Goal: Task Accomplishment & Management: Manage account settings

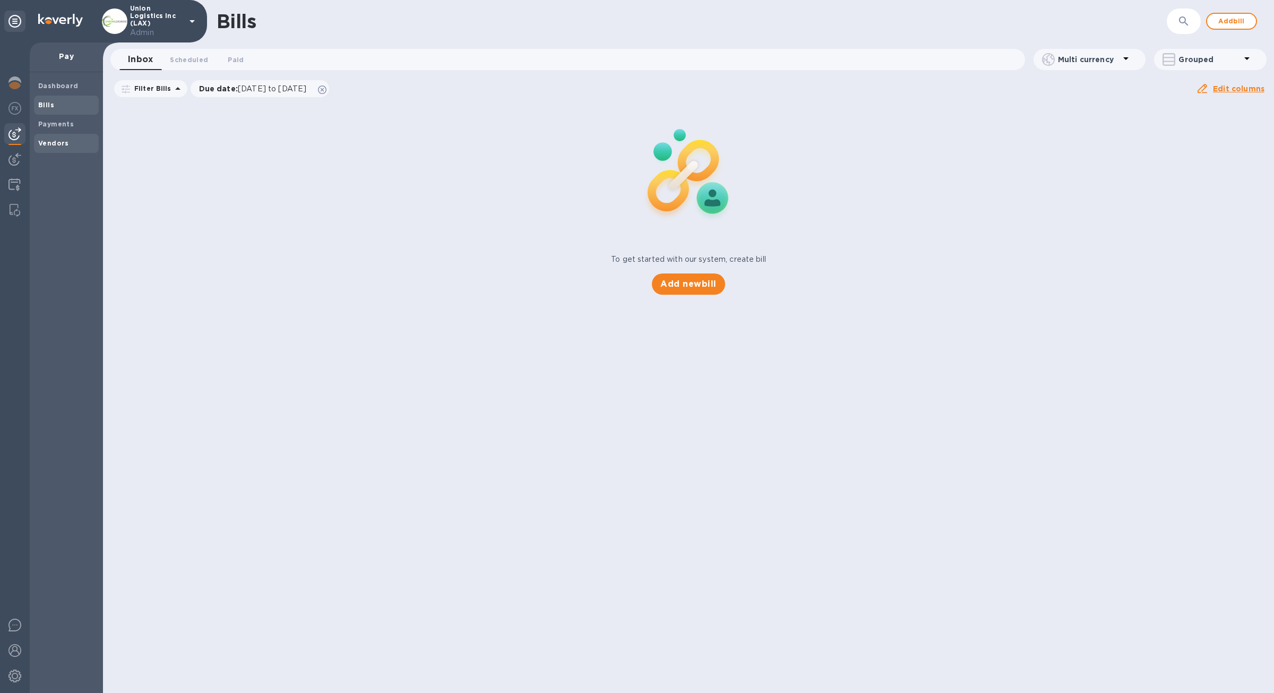
click at [65, 135] on div "Vendors" at bounding box center [66, 143] width 65 height 19
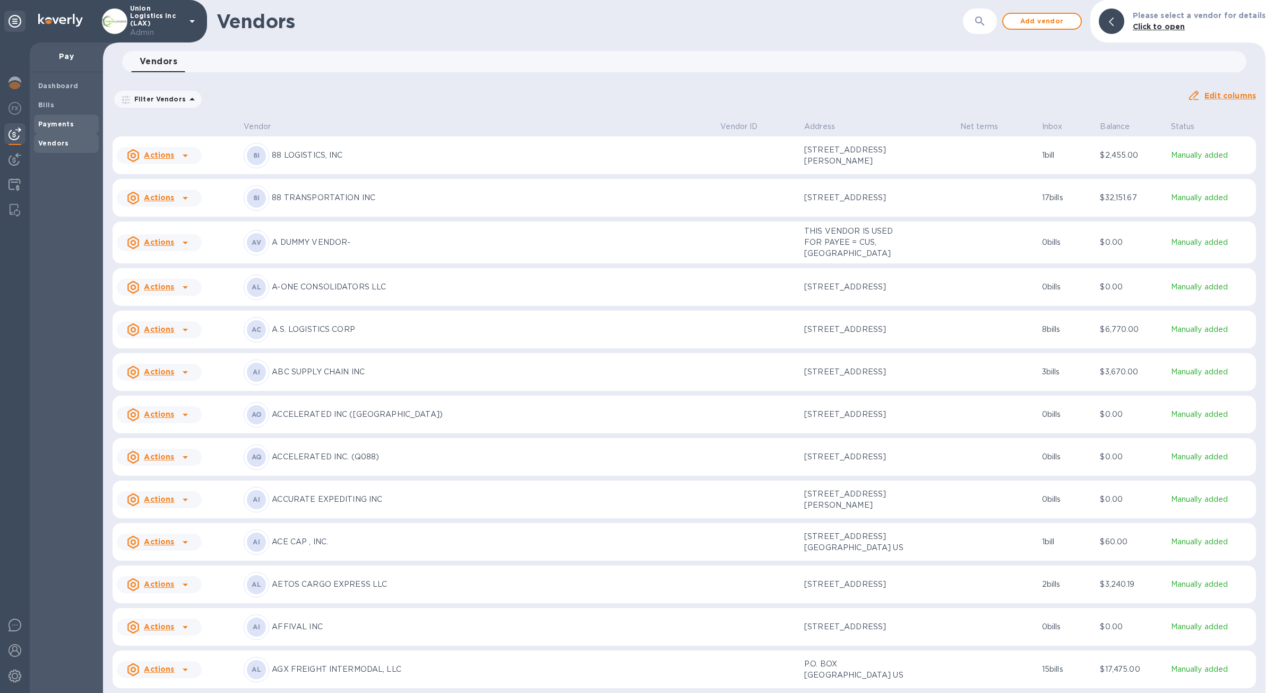
click at [64, 124] on b "Payments" at bounding box center [56, 124] width 36 height 8
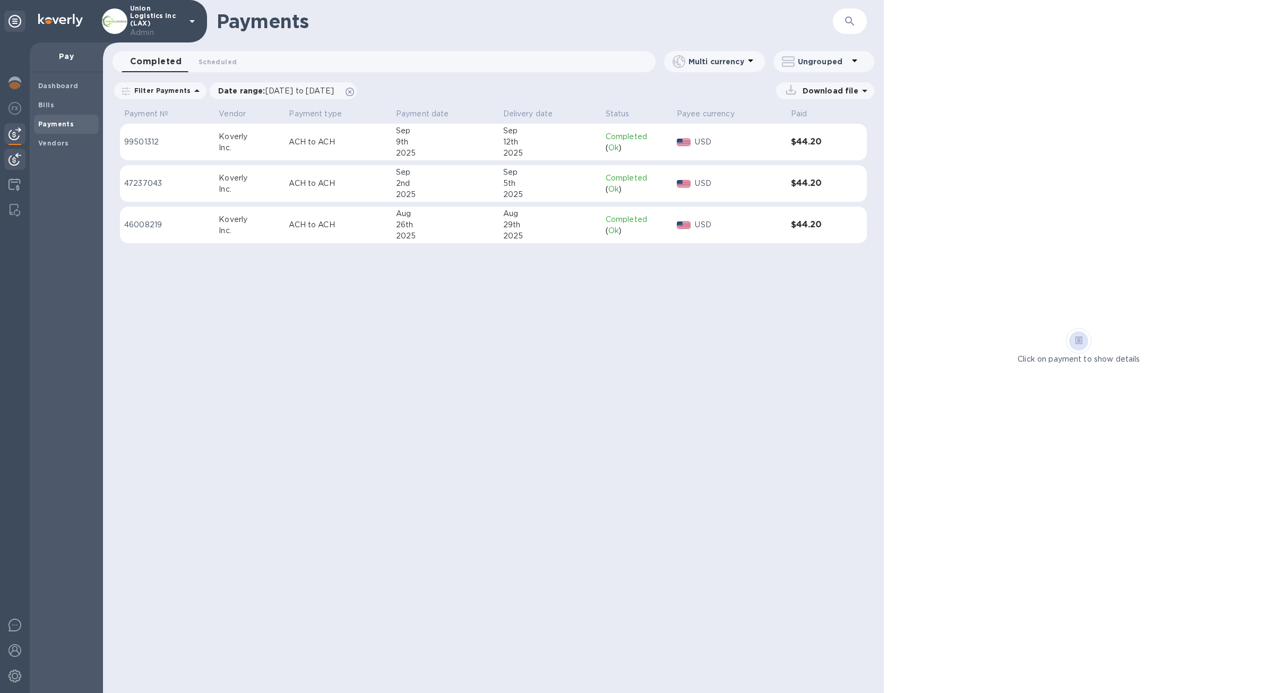
click at [18, 155] on img at bounding box center [14, 159] width 13 height 13
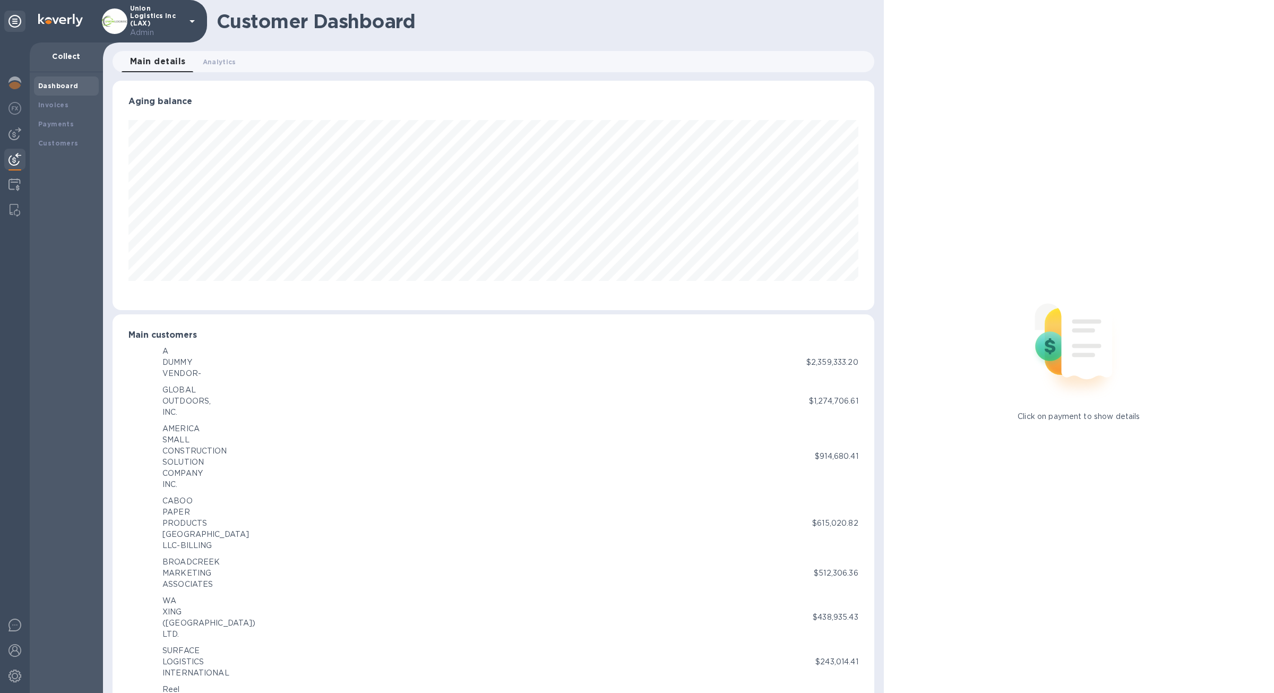
scroll to position [530811, 530283]
click at [14, 184] on img at bounding box center [14, 184] width 12 height 13
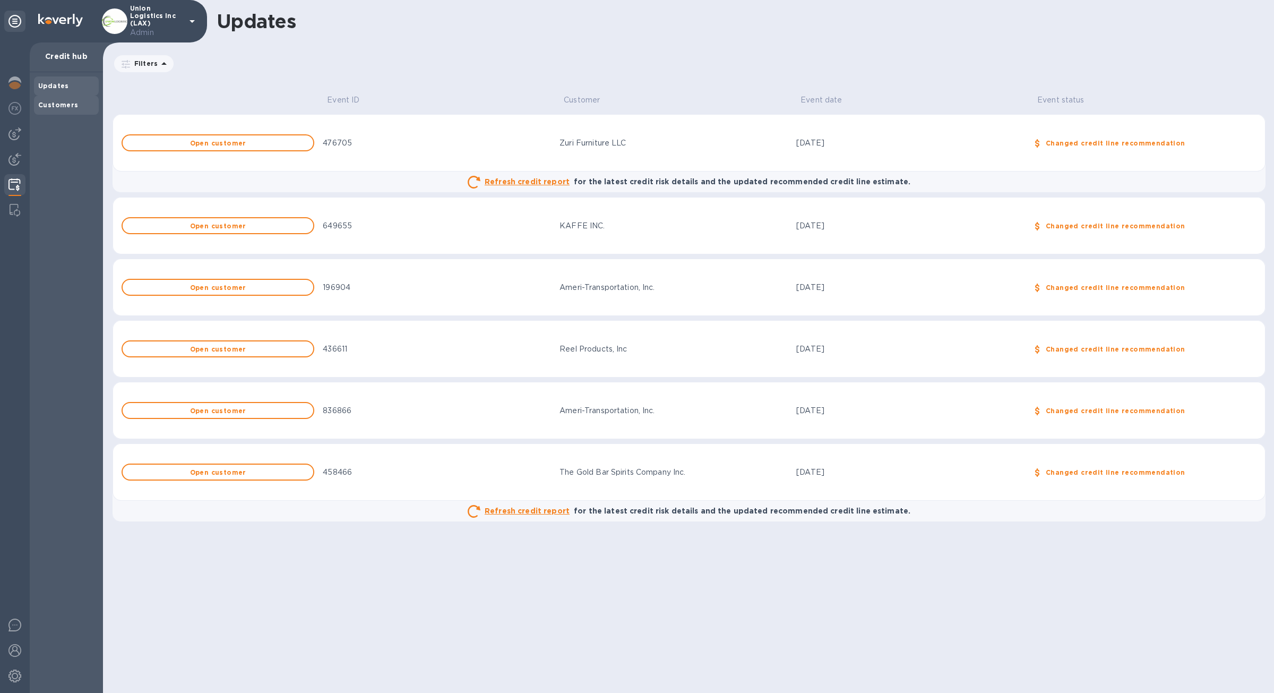
click at [83, 105] on div "Customers" at bounding box center [66, 105] width 56 height 11
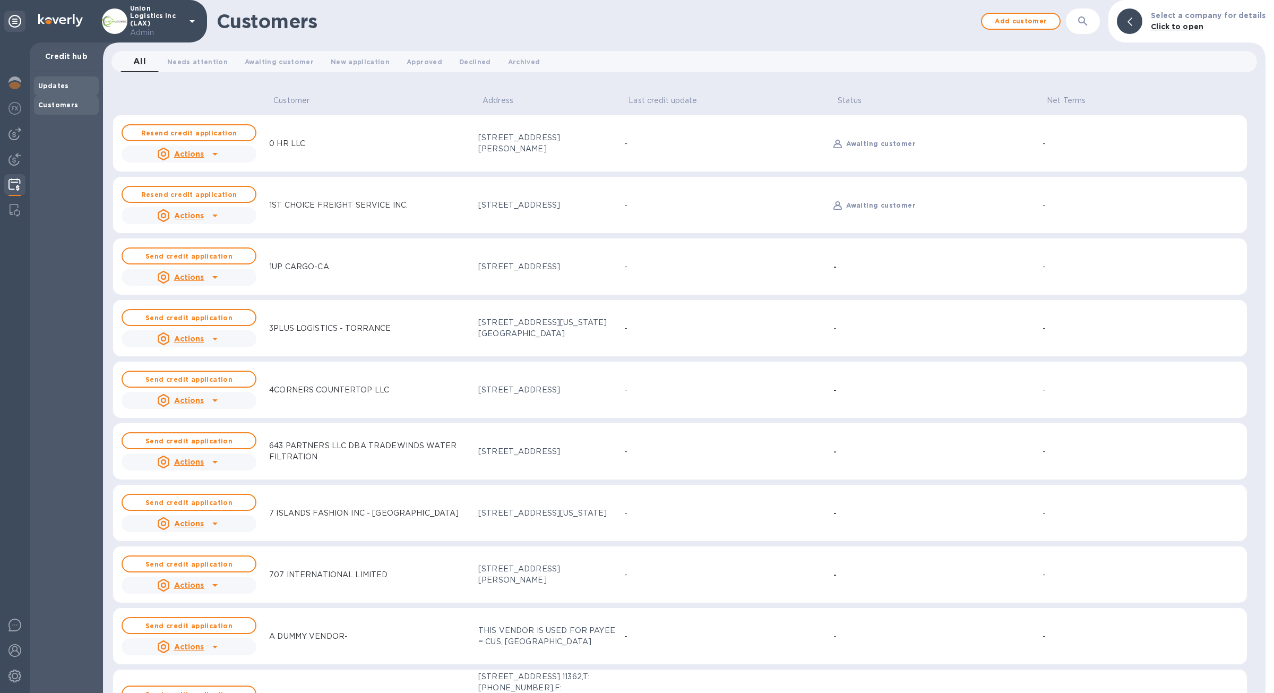
click at [72, 88] on div "Updates" at bounding box center [66, 86] width 56 height 11
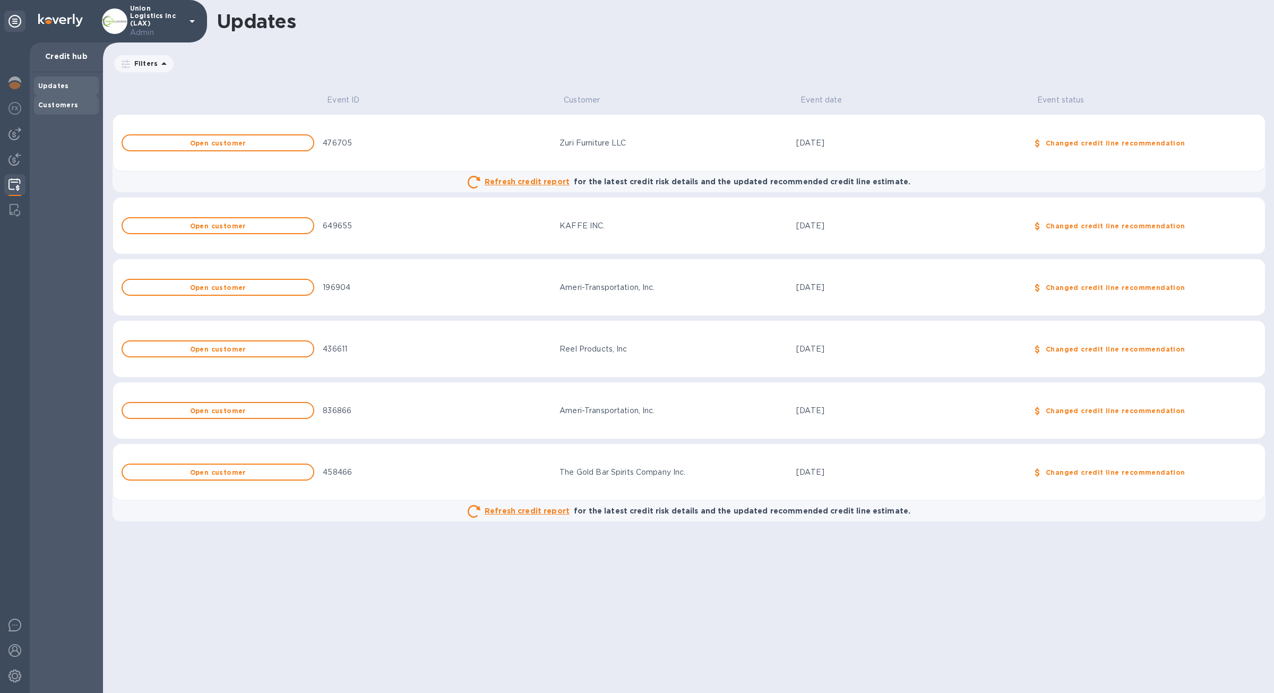
click at [73, 102] on b "Customers" at bounding box center [58, 105] width 40 height 8
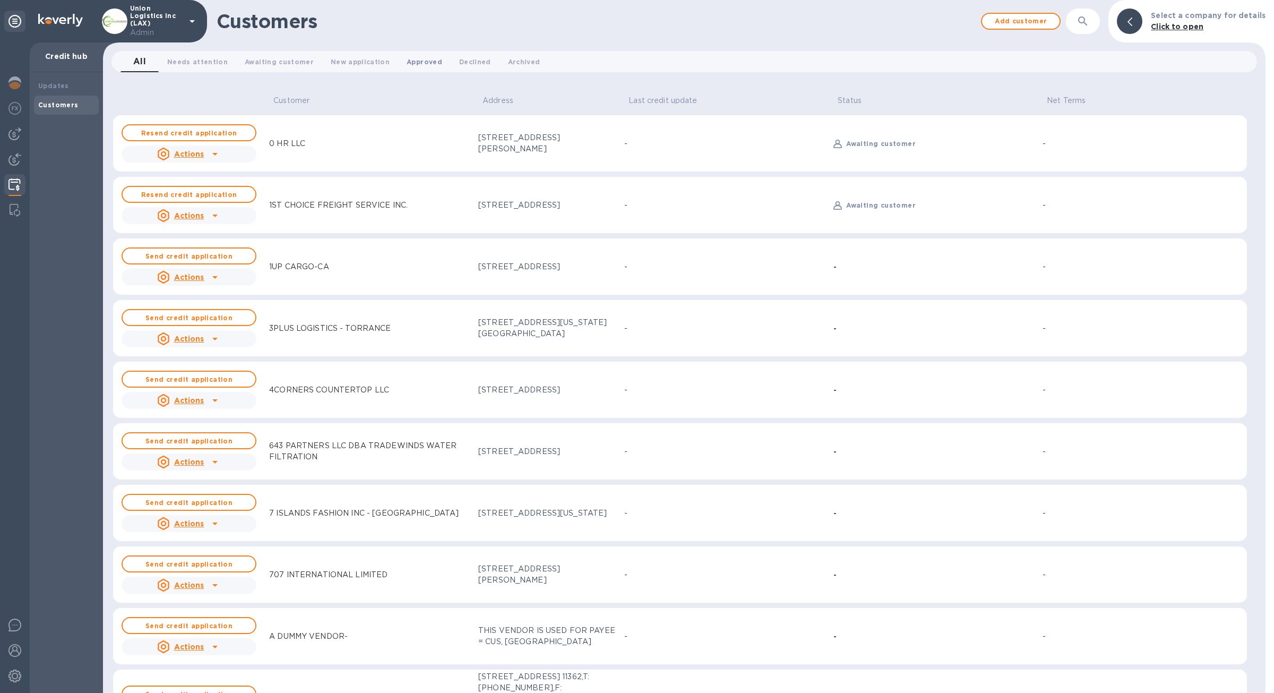
click at [415, 57] on span "Approved 0" at bounding box center [425, 61] width 36 height 11
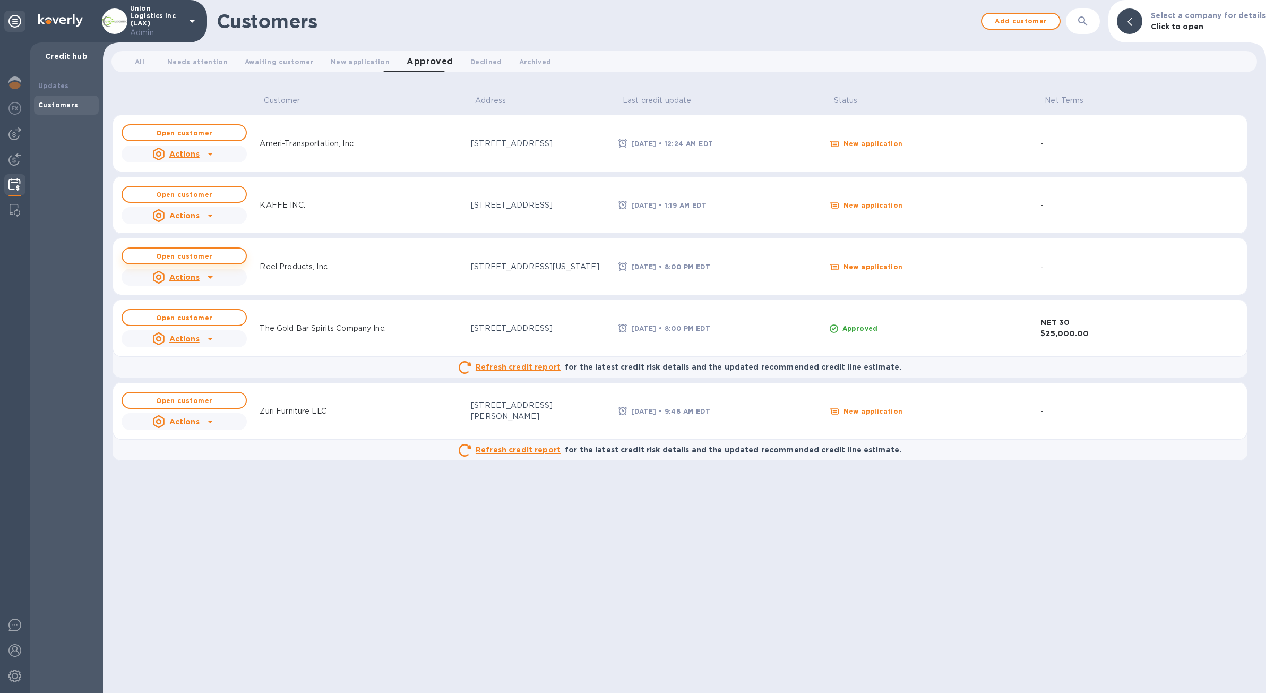
click at [239, 259] on button "Open customer" at bounding box center [184, 255] width 125 height 17
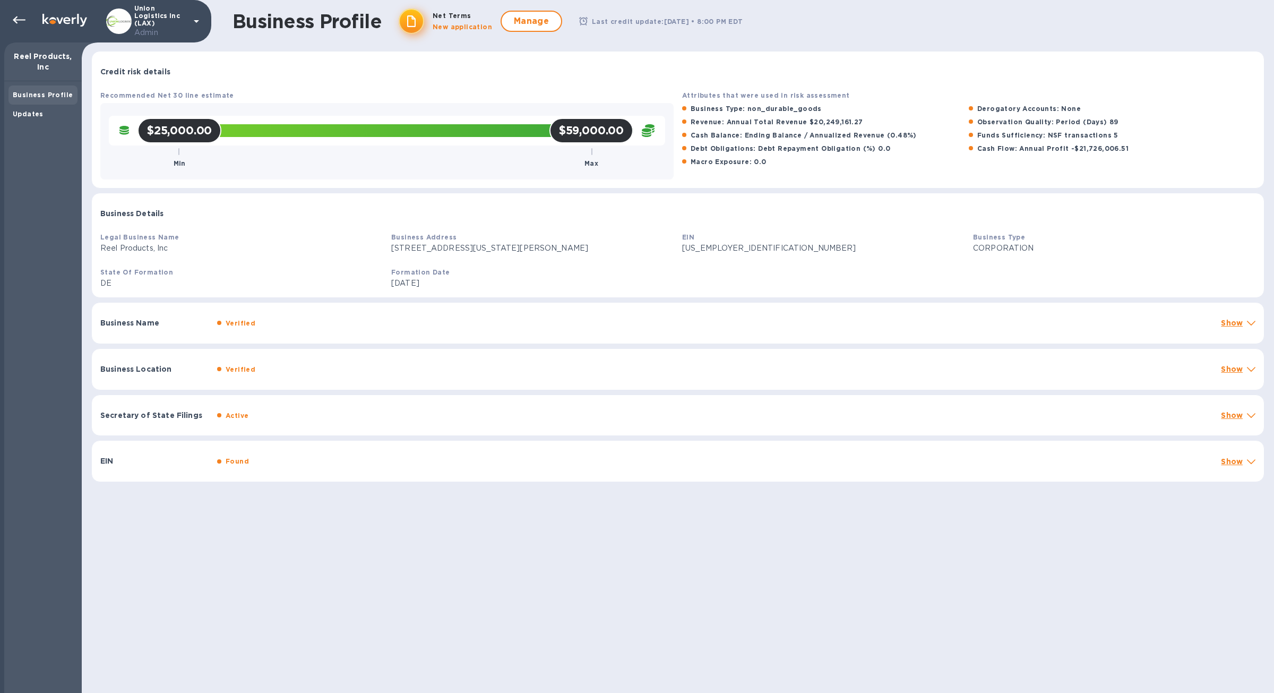
click at [327, 319] on div "Verified" at bounding box center [715, 322] width 1000 height 15
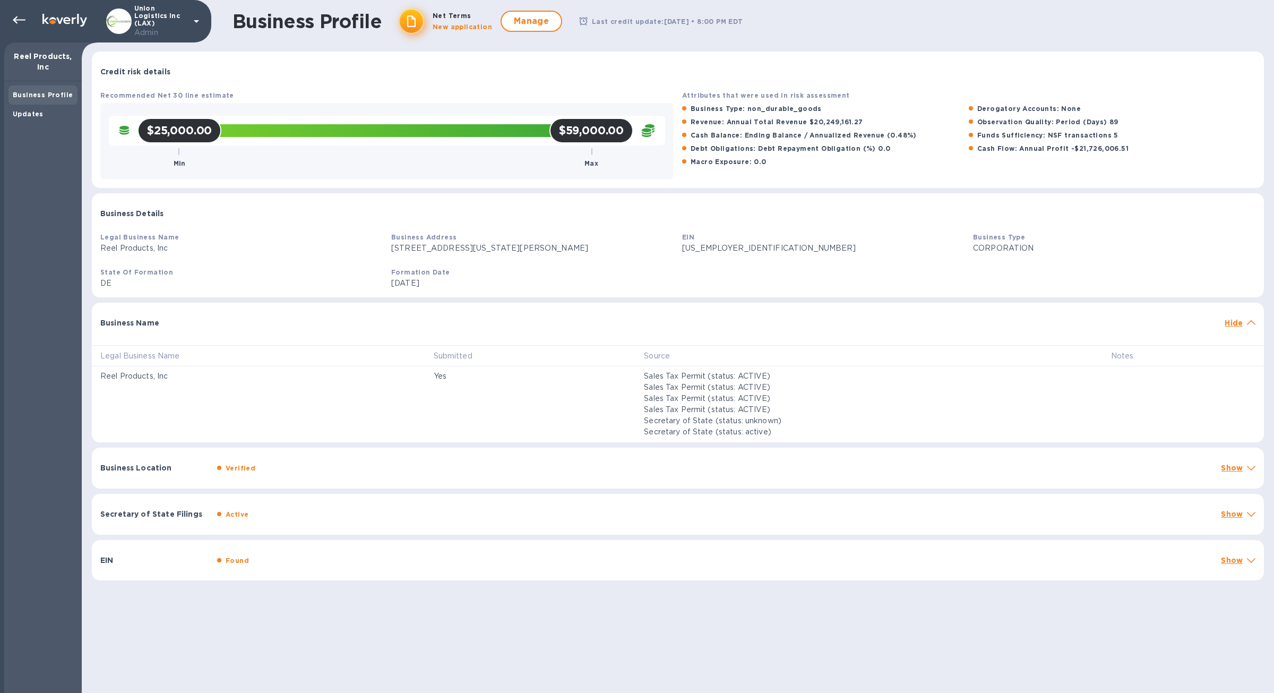
click at [327, 319] on div at bounding box center [717, 317] width 1008 height 8
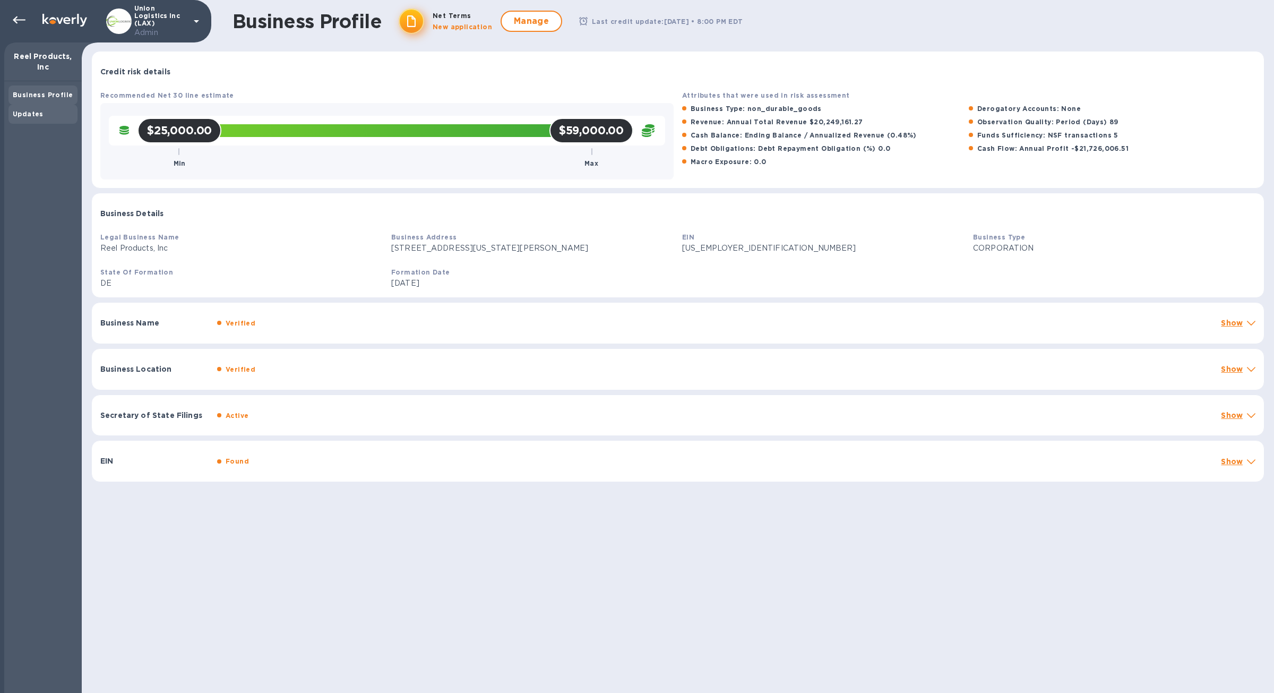
click at [42, 121] on div "Updates" at bounding box center [42, 114] width 69 height 19
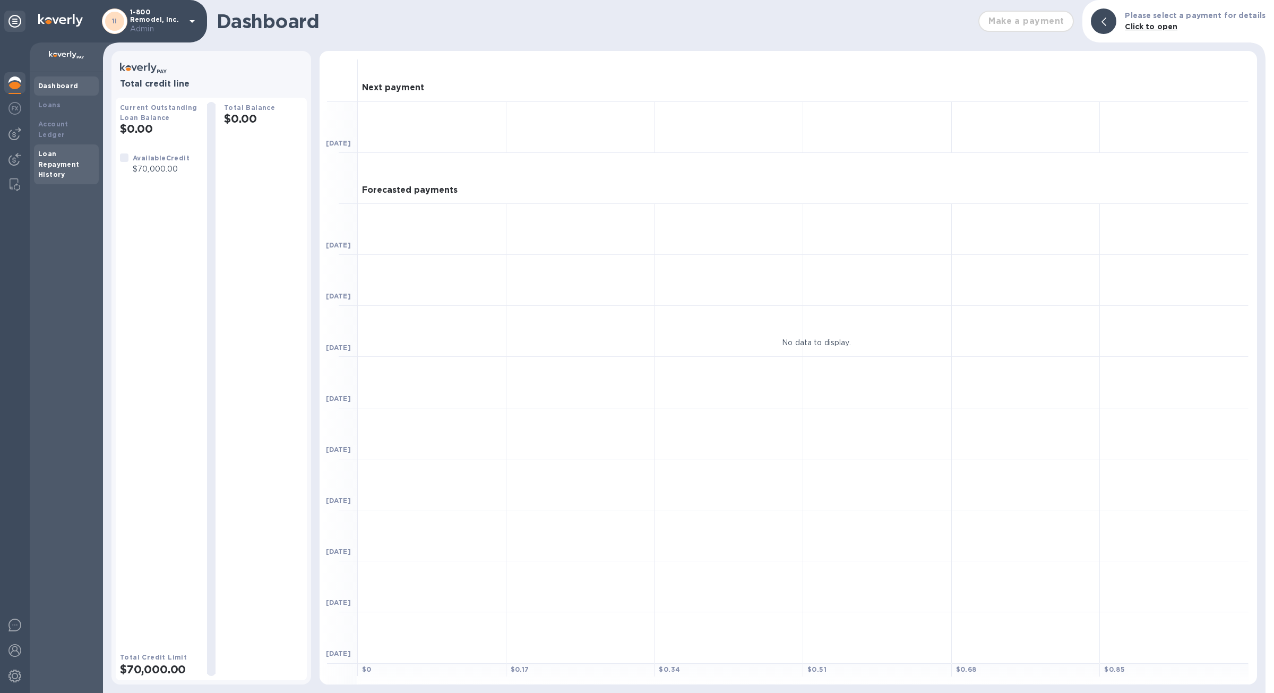
click at [59, 151] on b "Loan Repayment History" at bounding box center [58, 164] width 41 height 29
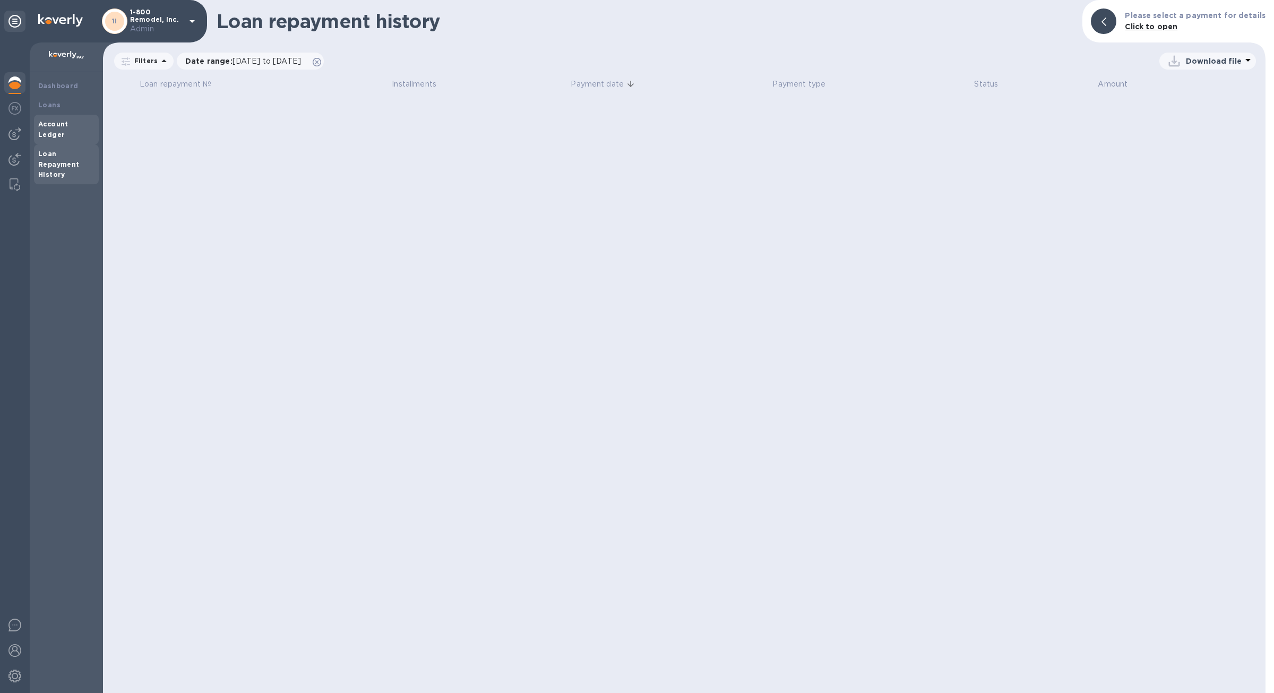
click at [64, 125] on b "Account Ledger" at bounding box center [53, 129] width 30 height 19
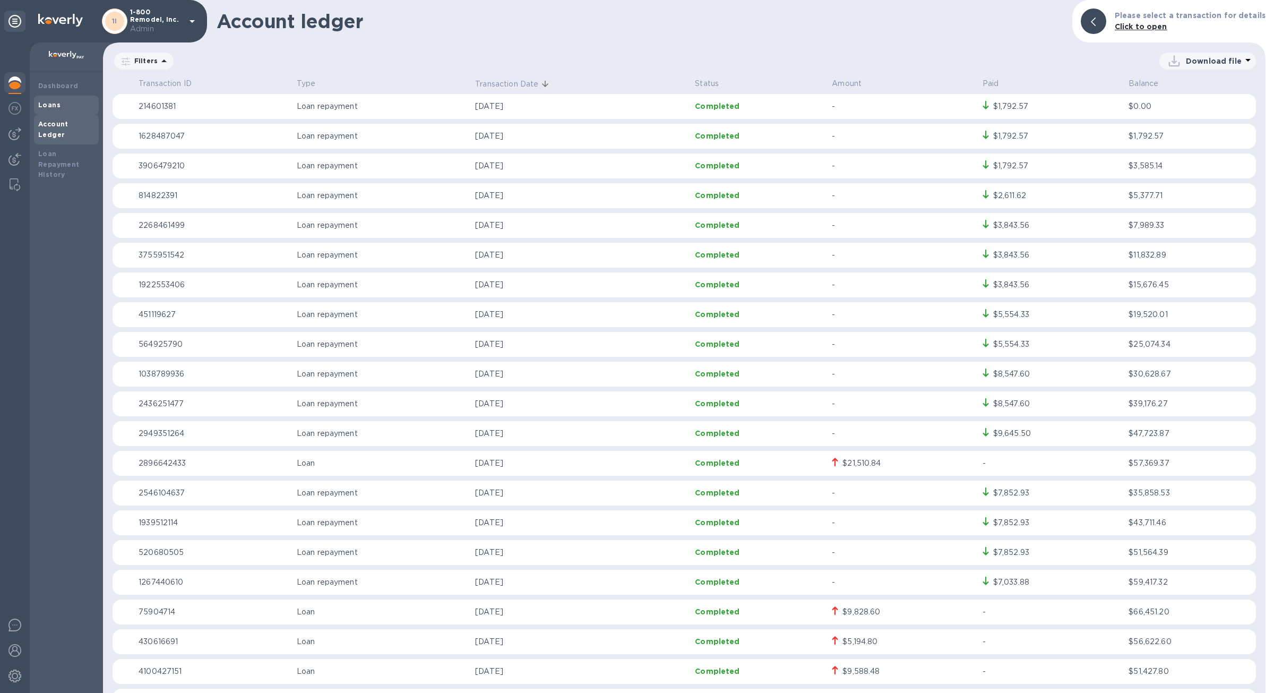
click at [55, 106] on b "Loans" at bounding box center [49, 105] width 22 height 8
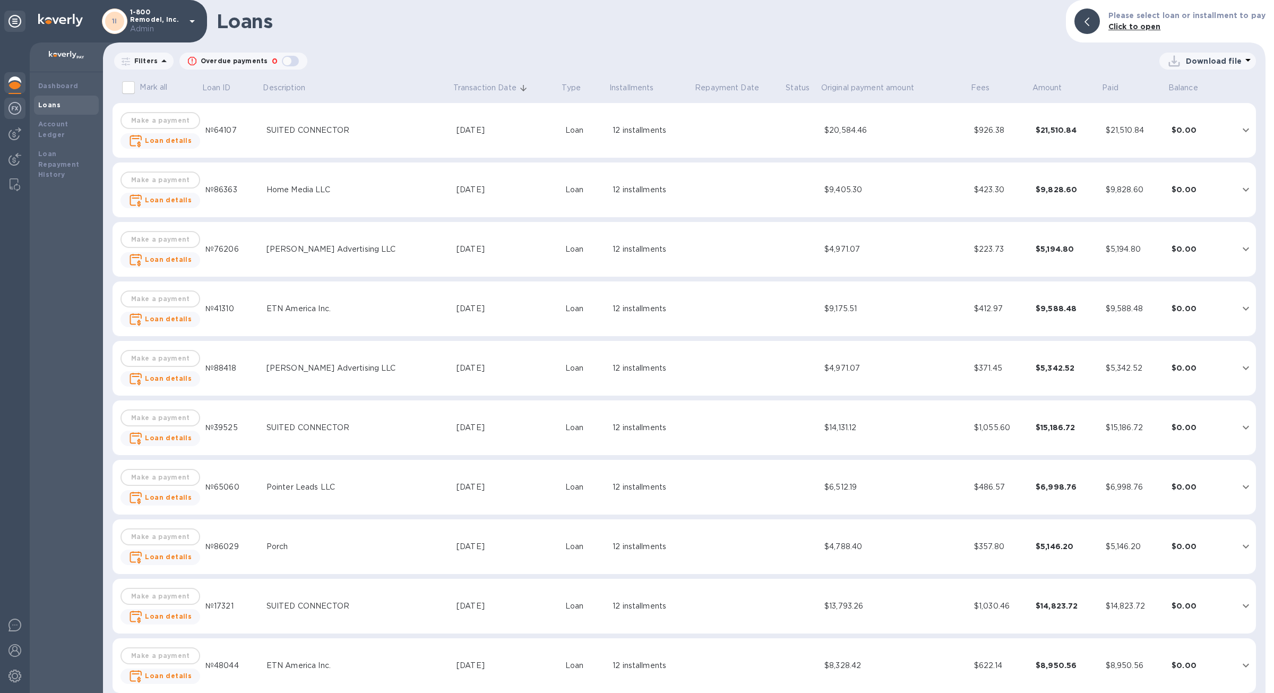
click at [11, 117] on div at bounding box center [14, 109] width 21 height 23
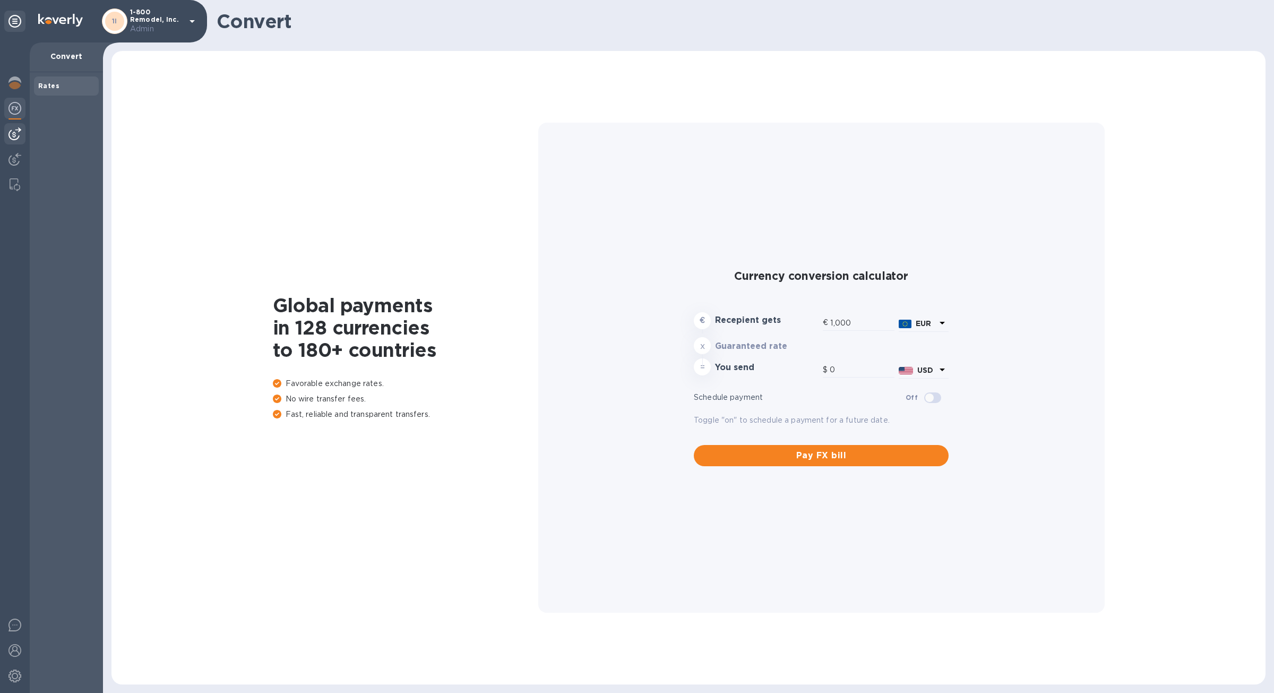
click at [14, 136] on img at bounding box center [14, 133] width 13 height 13
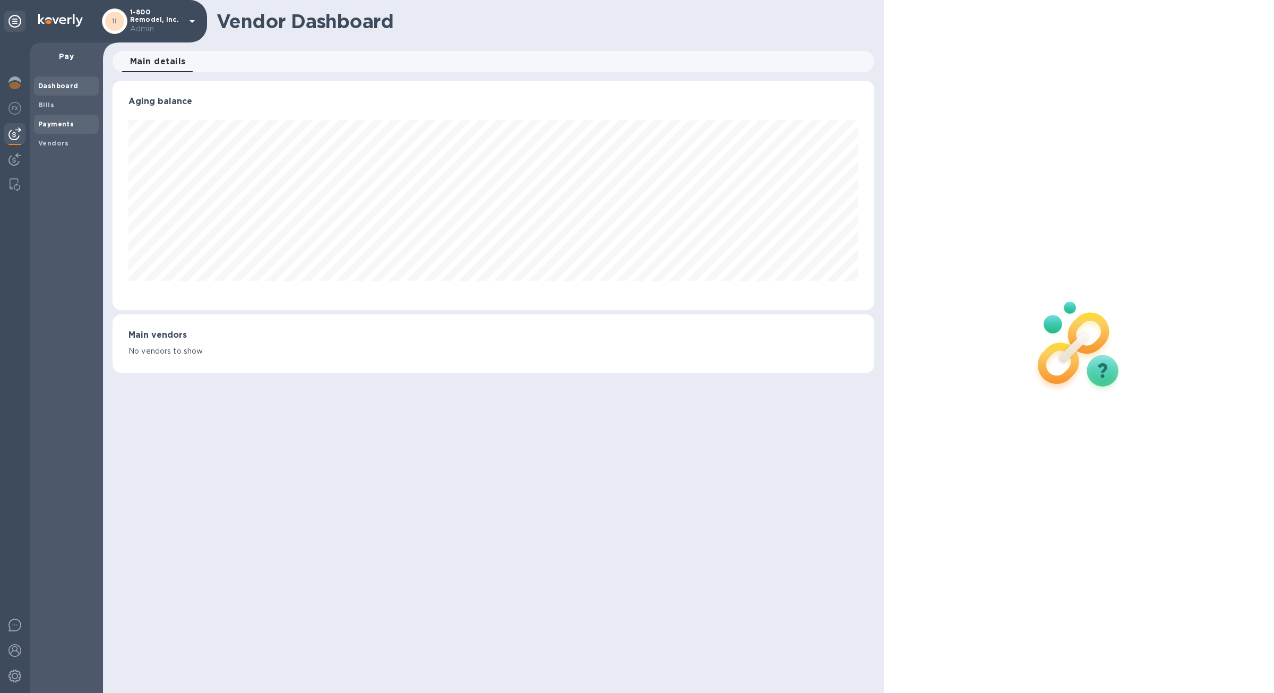
scroll to position [229, 762]
click at [52, 130] on div "Payments" at bounding box center [66, 124] width 65 height 19
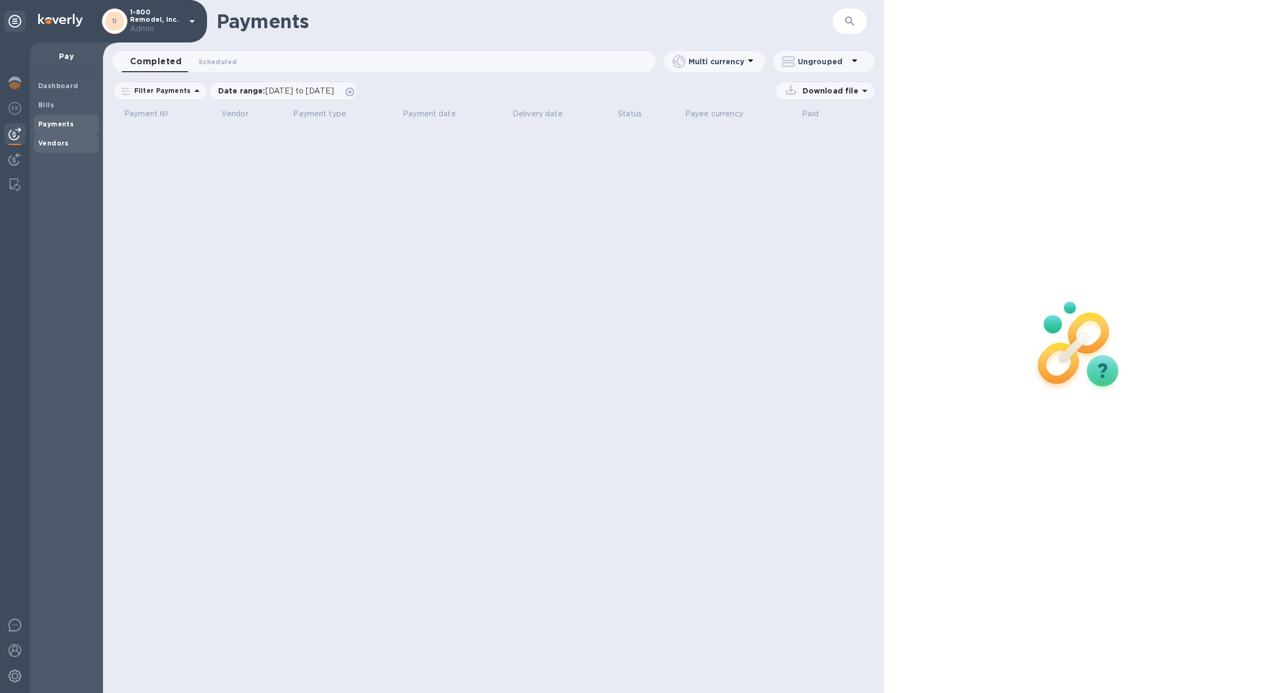
click at [54, 144] on b "Vendors" at bounding box center [53, 143] width 31 height 8
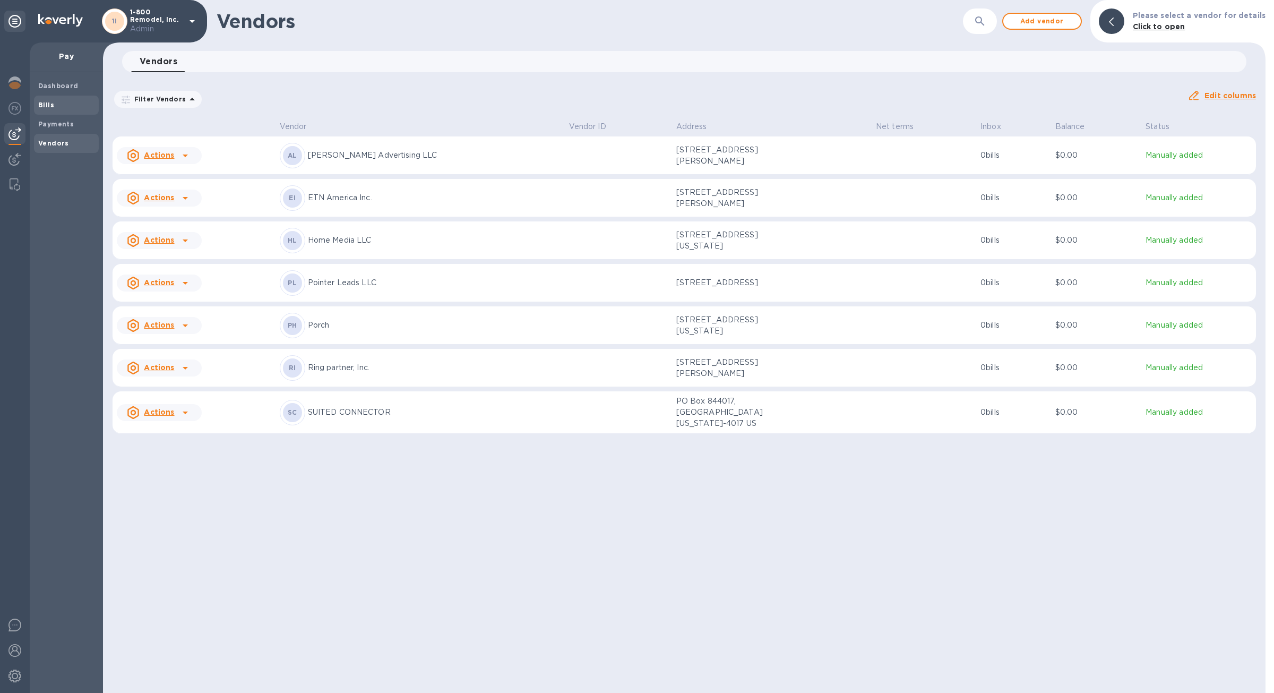
click at [46, 108] on b "Bills" at bounding box center [46, 105] width 16 height 8
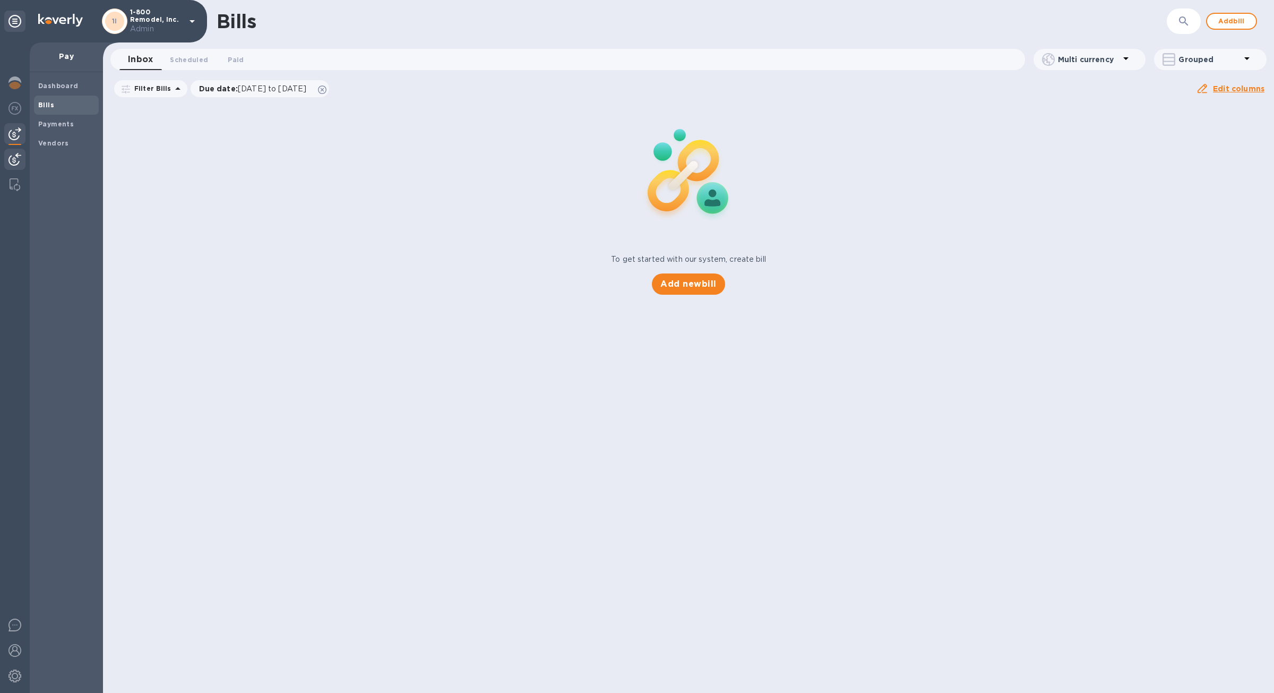
click at [4, 164] on div at bounding box center [14, 160] width 21 height 23
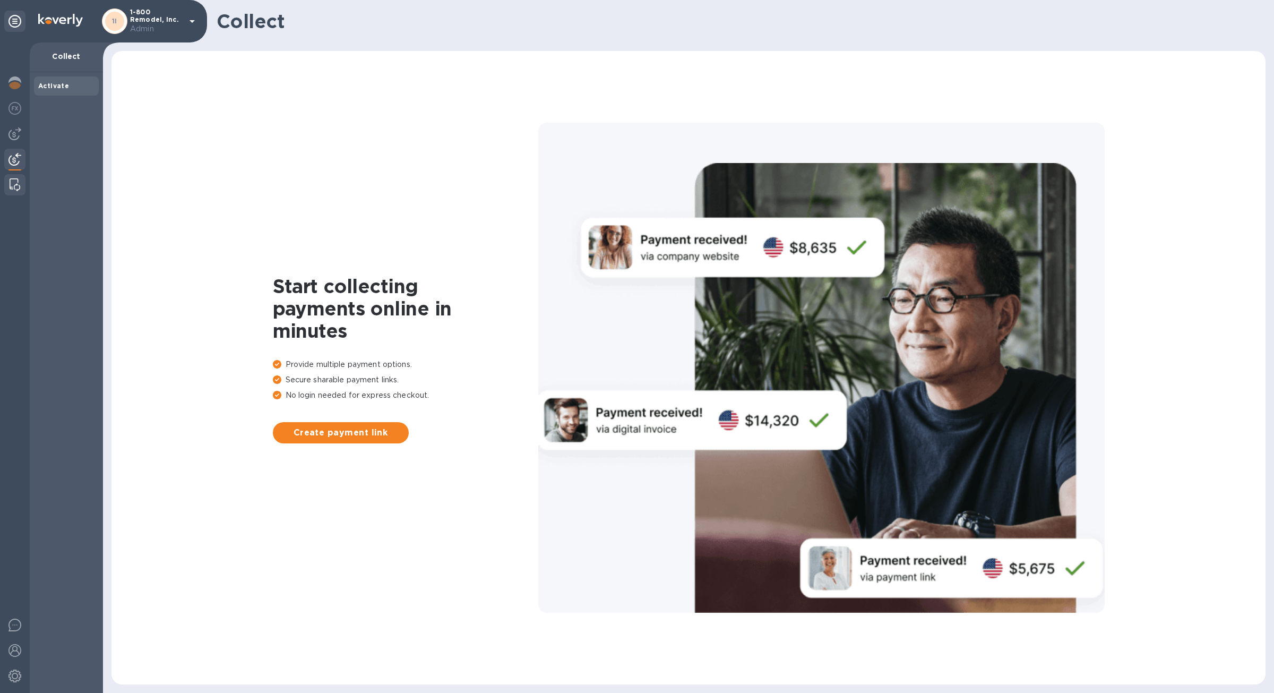
click at [21, 180] on div at bounding box center [14, 184] width 19 height 21
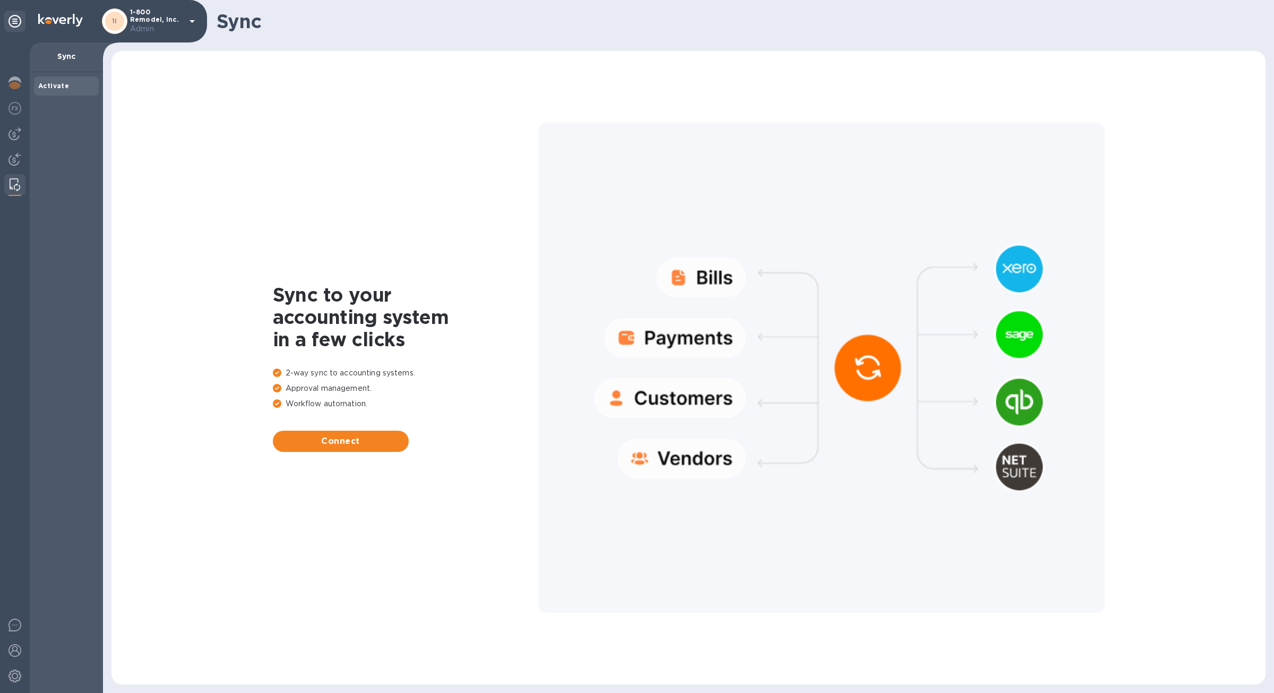
click at [170, 28] on p "Admin" at bounding box center [156, 28] width 53 height 11
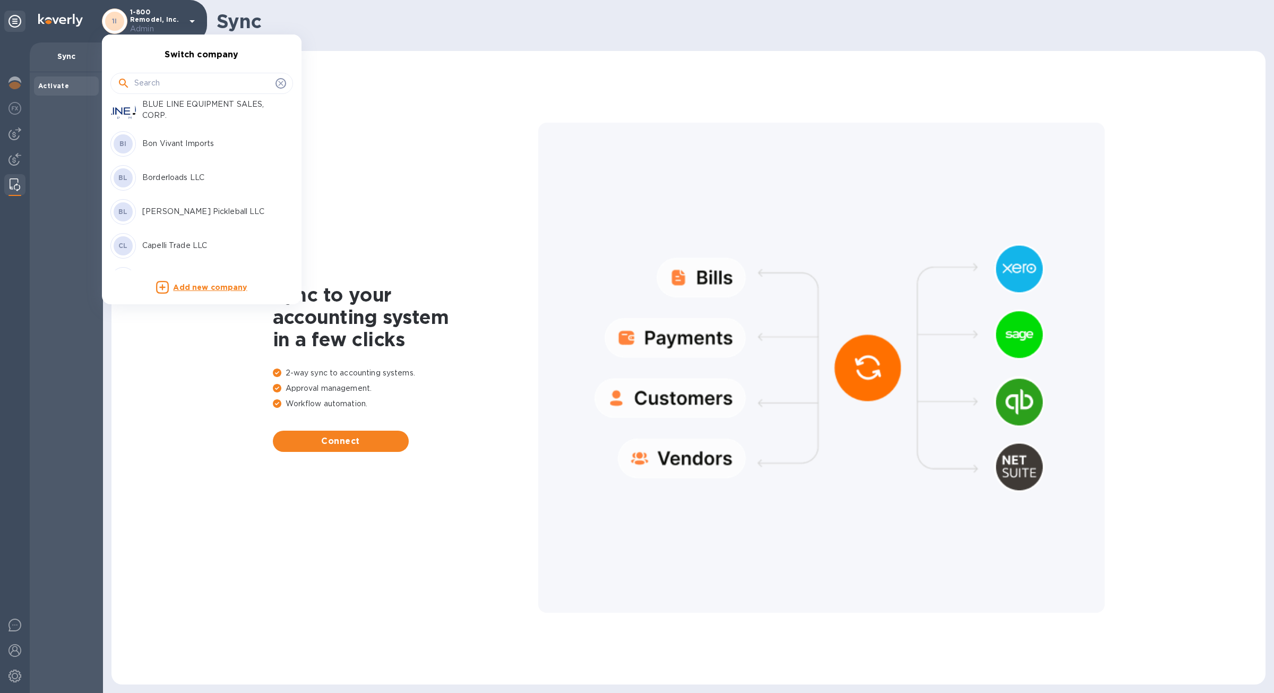
scroll to position [519, 0]
click at [192, 187] on div "BL Bosse Pickleball LLC" at bounding box center [193, 175] width 166 height 25
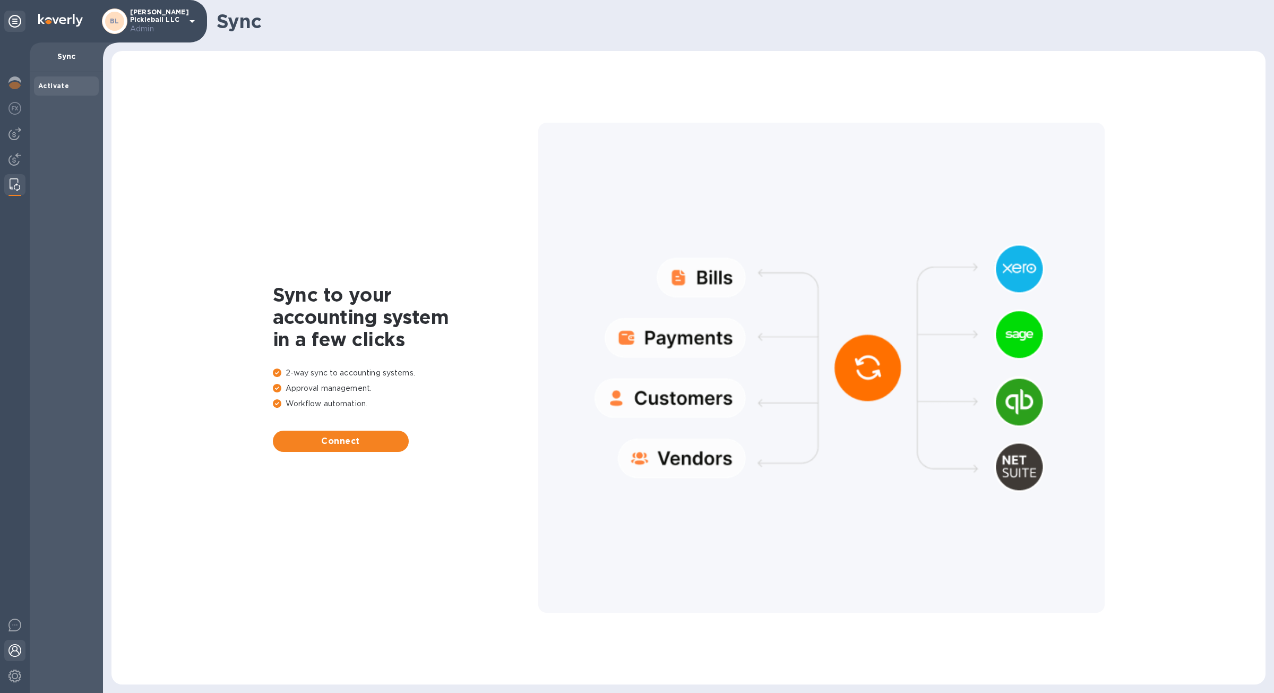
click at [18, 657] on div at bounding box center [14, 651] width 21 height 23
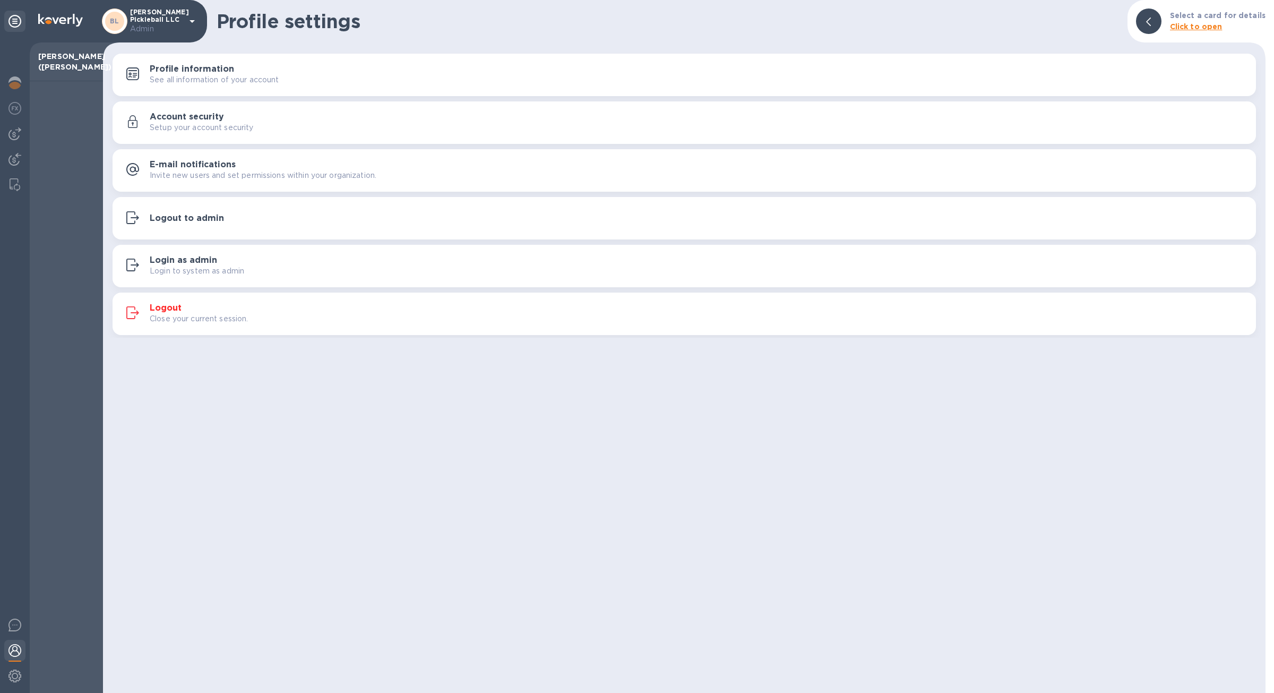
click at [199, 304] on div "Logout Close your current session." at bounding box center [699, 313] width 1098 height 21
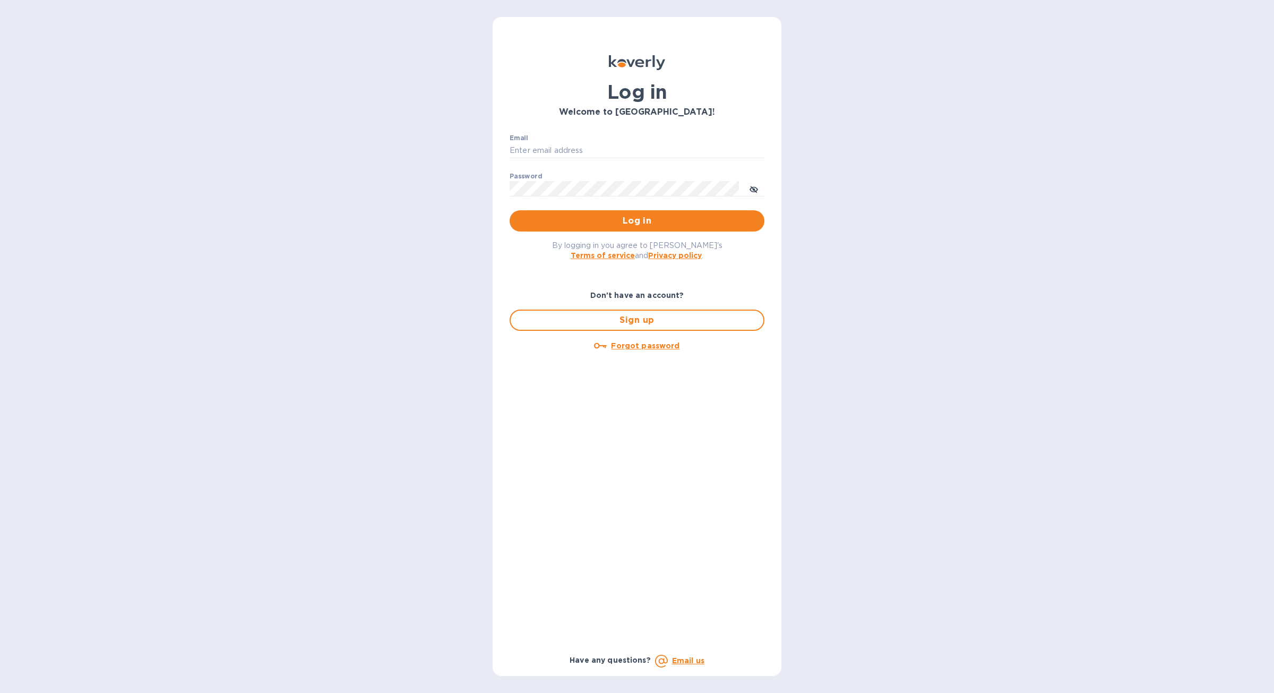
type input "[PERSON_NAME][EMAIL_ADDRESS][DOMAIN_NAME]"
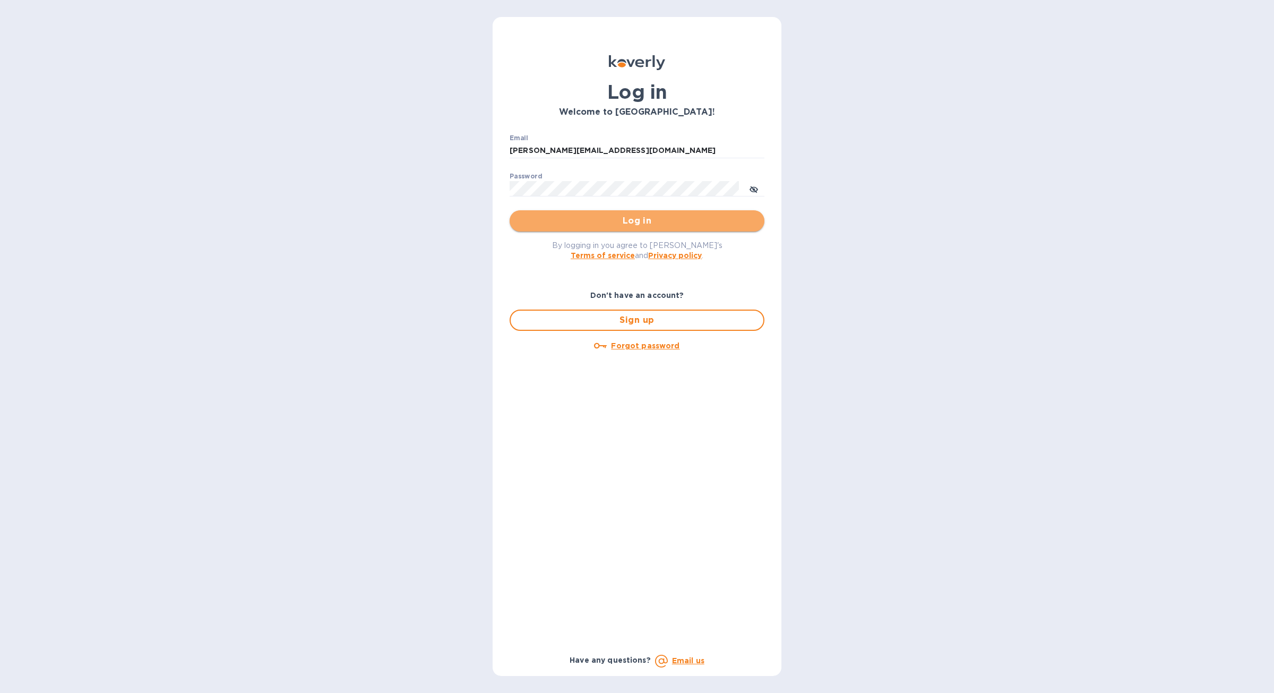
click at [630, 227] on span "Log in" at bounding box center [637, 221] width 238 height 13
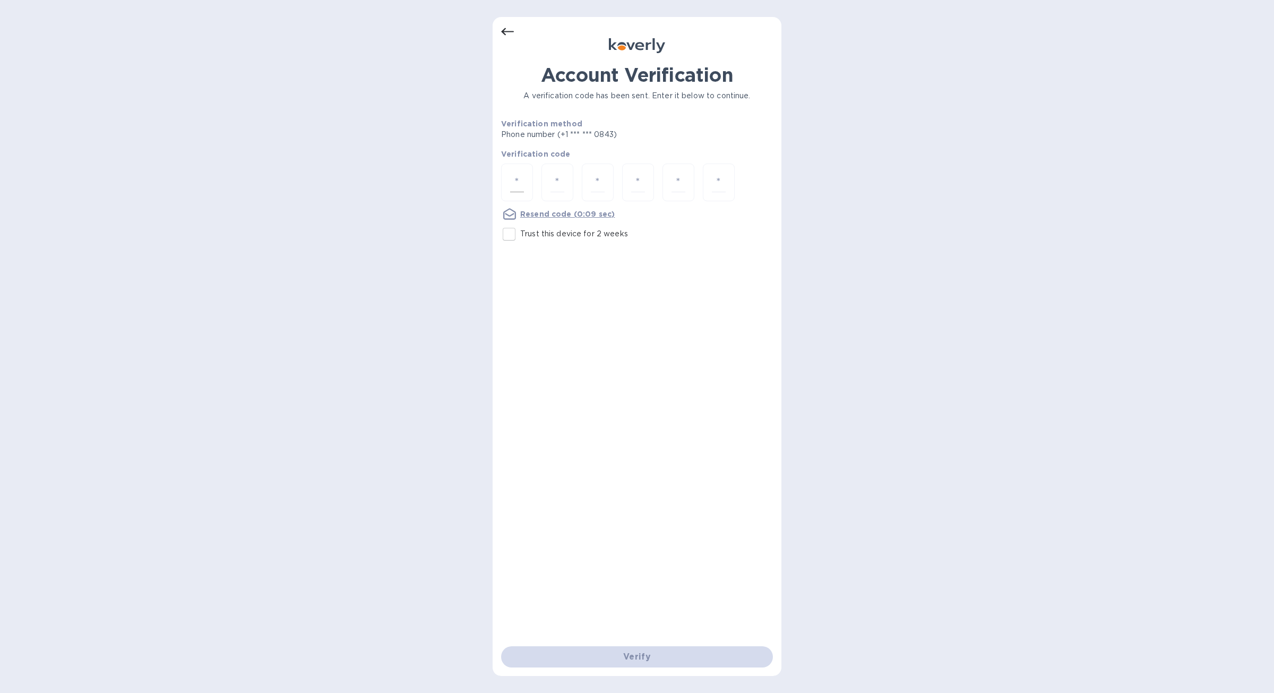
click at [519, 180] on input "number" at bounding box center [517, 183] width 14 height 20
type input "7"
type input "4"
type input "8"
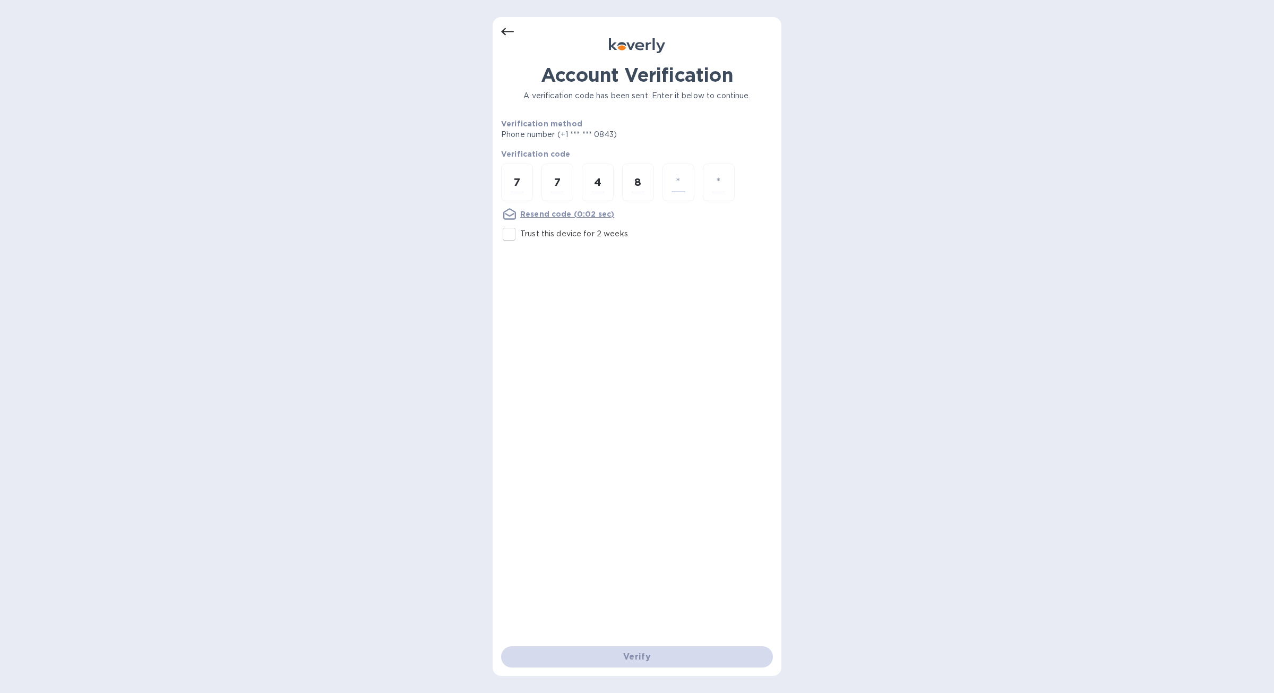
type input "4"
type input "8"
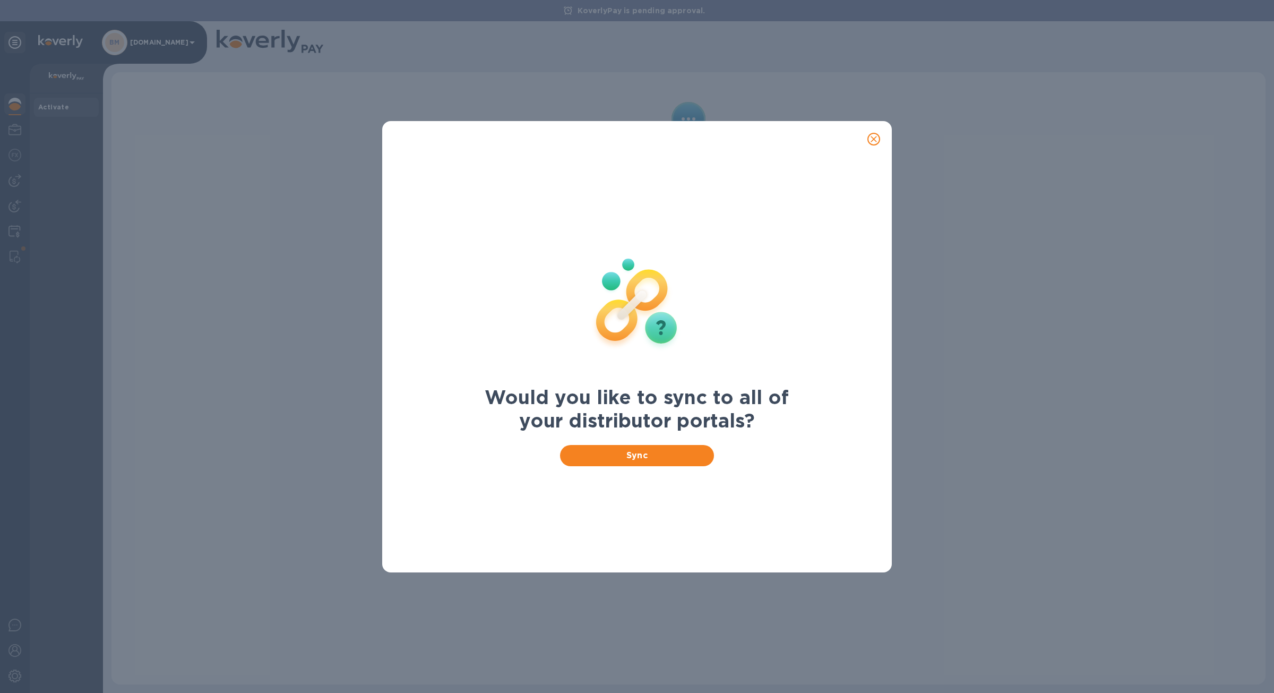
click at [879, 138] on icon "close" at bounding box center [874, 139] width 11 height 11
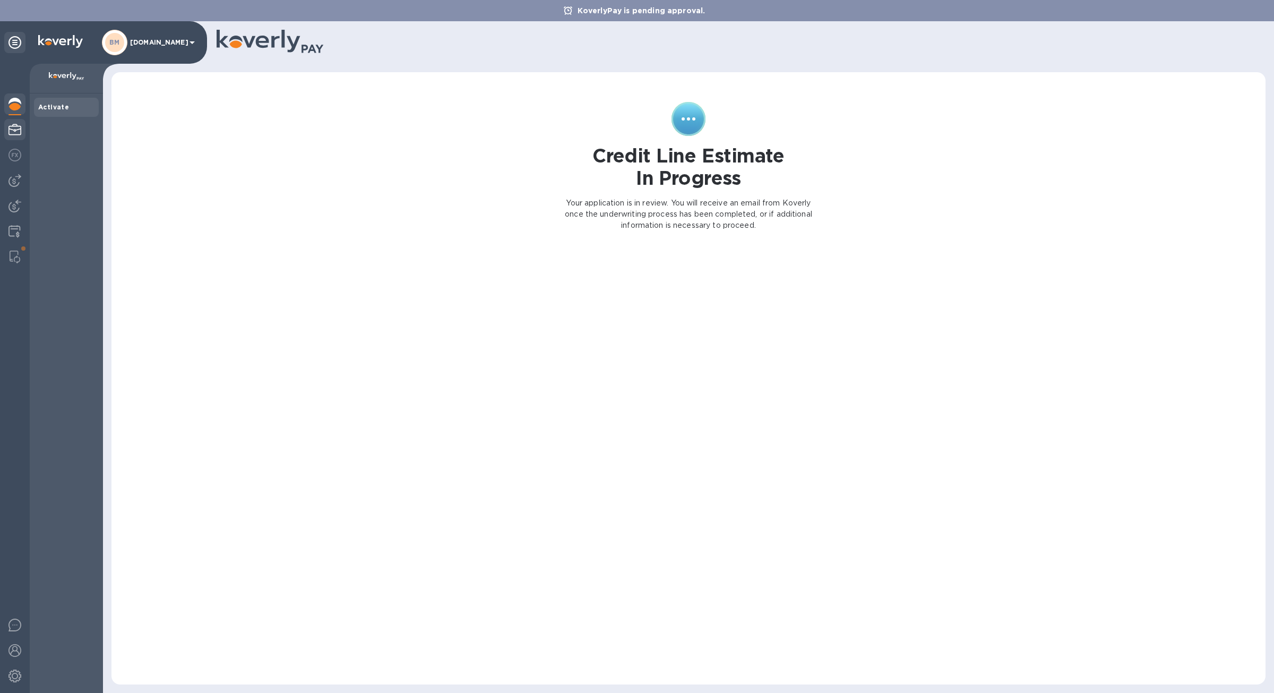
click at [14, 129] on img at bounding box center [14, 129] width 13 height 13
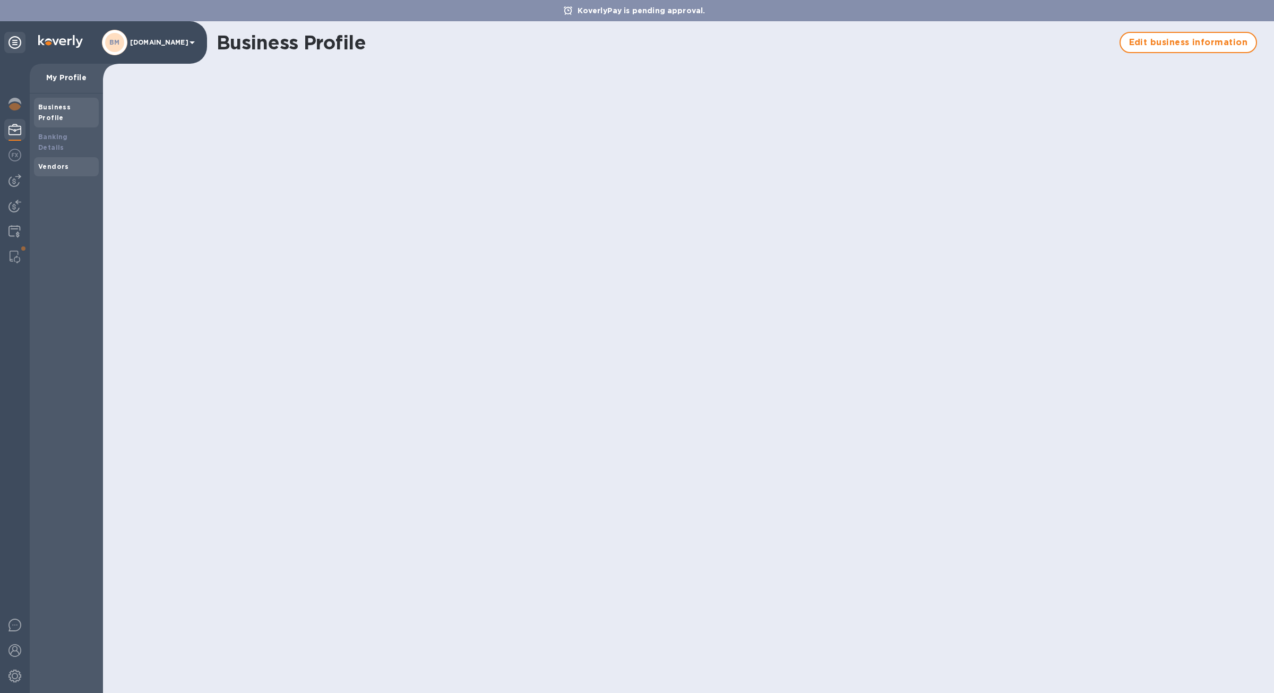
click at [54, 162] on b "Vendors" at bounding box center [53, 166] width 31 height 8
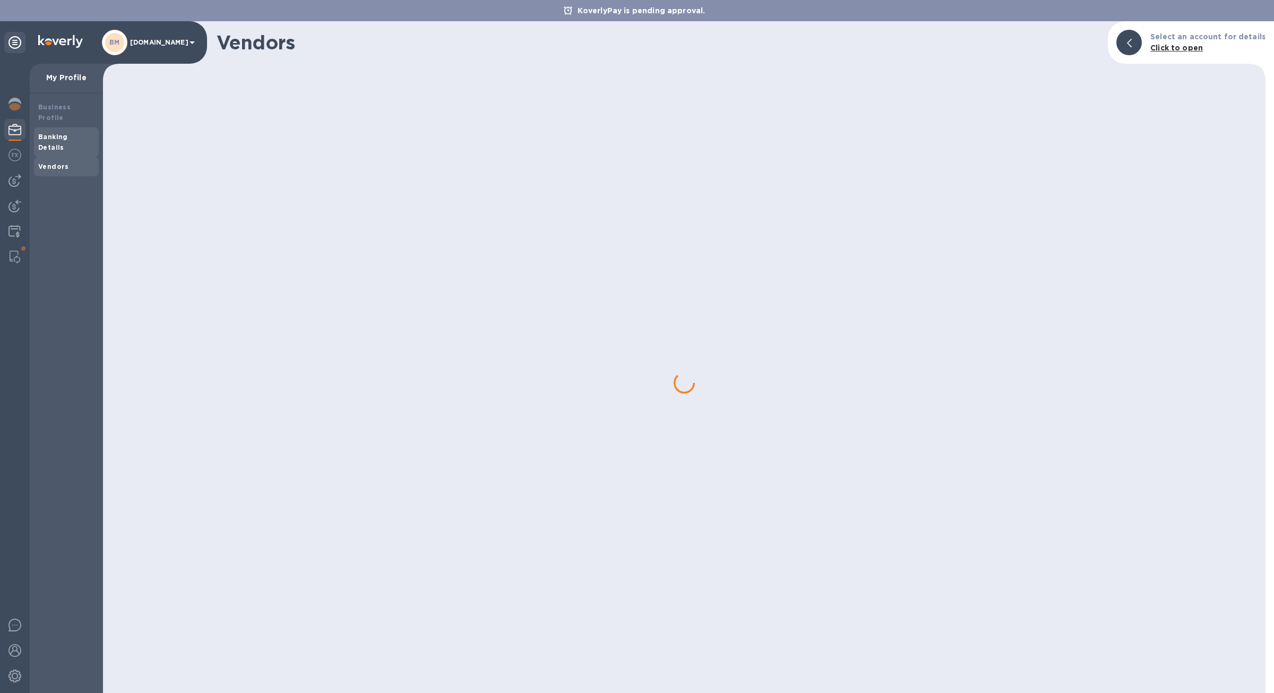
click at [54, 133] on b "Banking Details" at bounding box center [53, 142] width 30 height 19
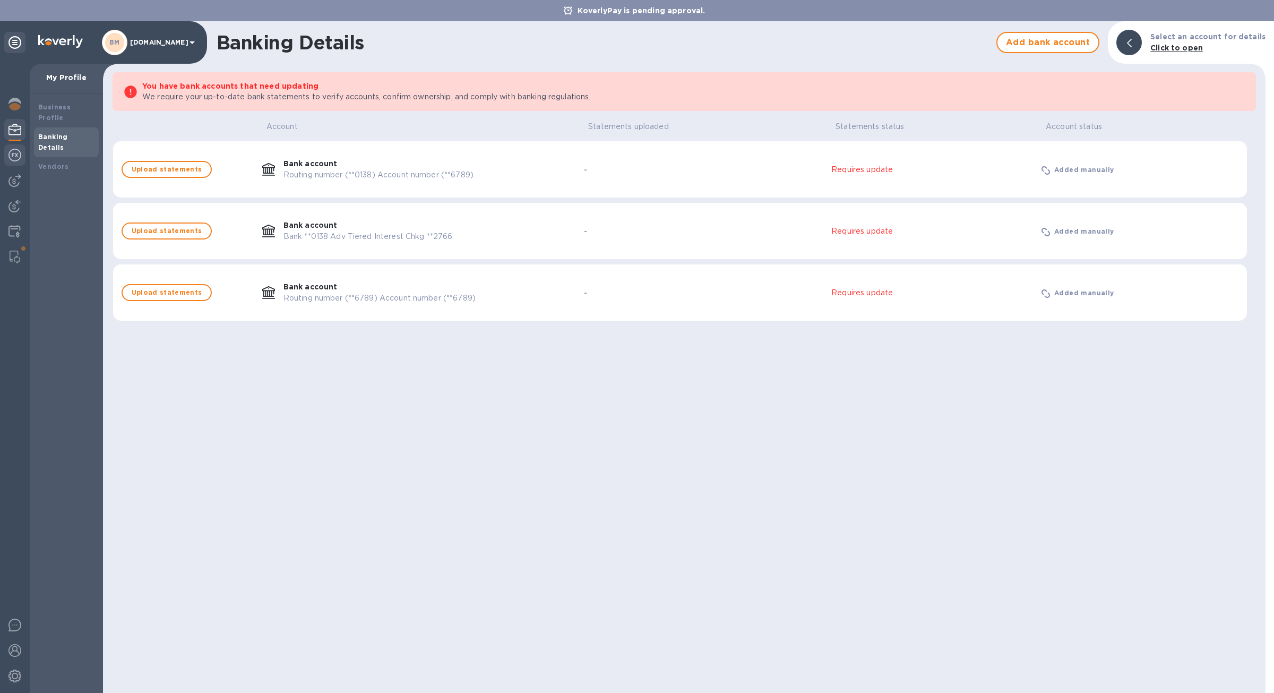
click at [16, 159] on img at bounding box center [14, 155] width 13 height 13
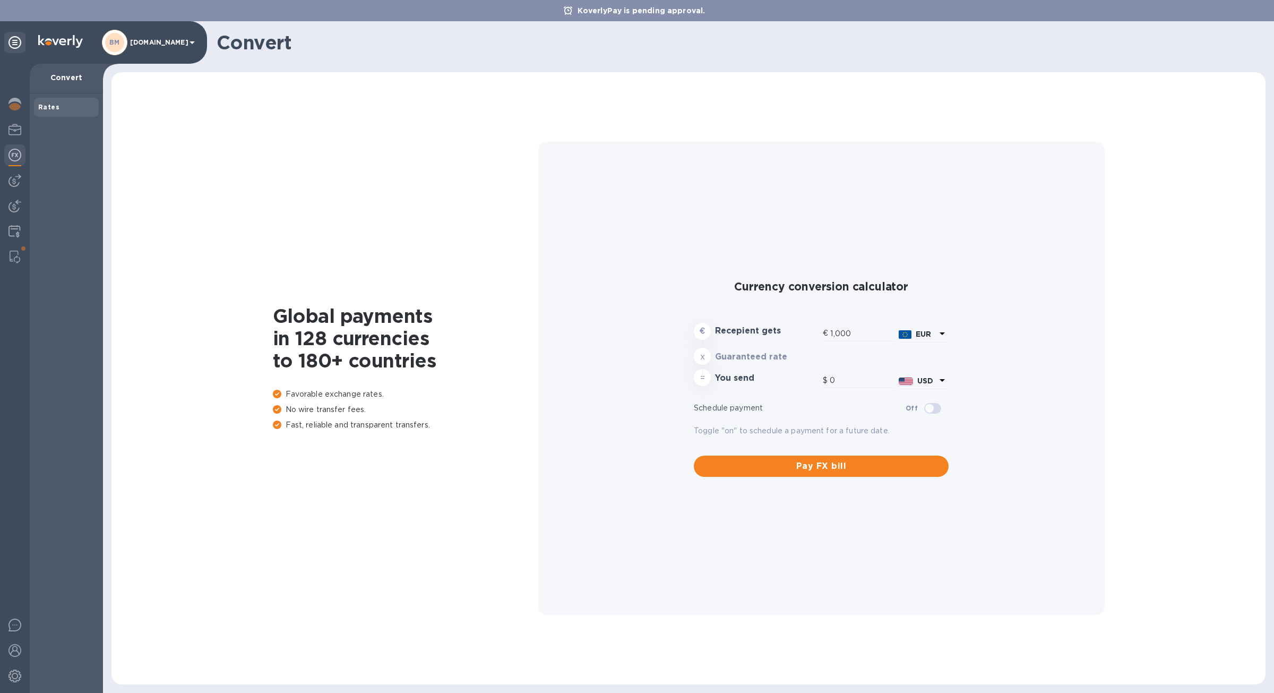
type input "1,180.29"
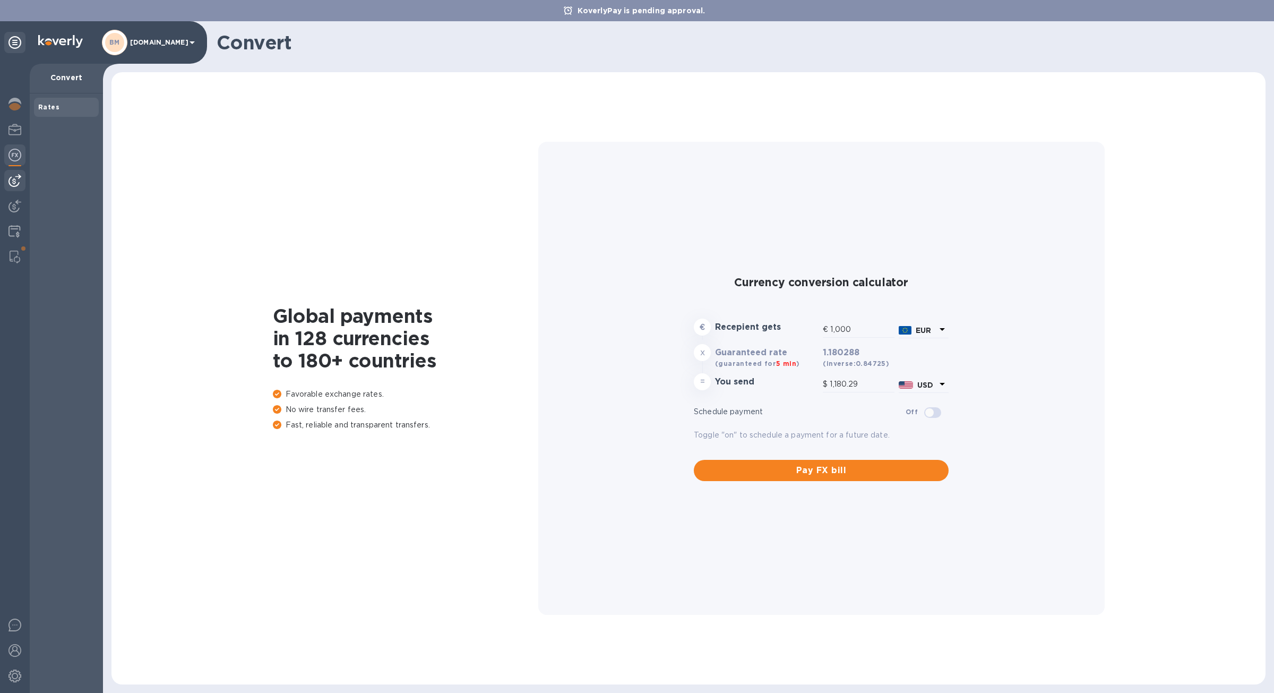
click at [14, 172] on div at bounding box center [14, 180] width 21 height 21
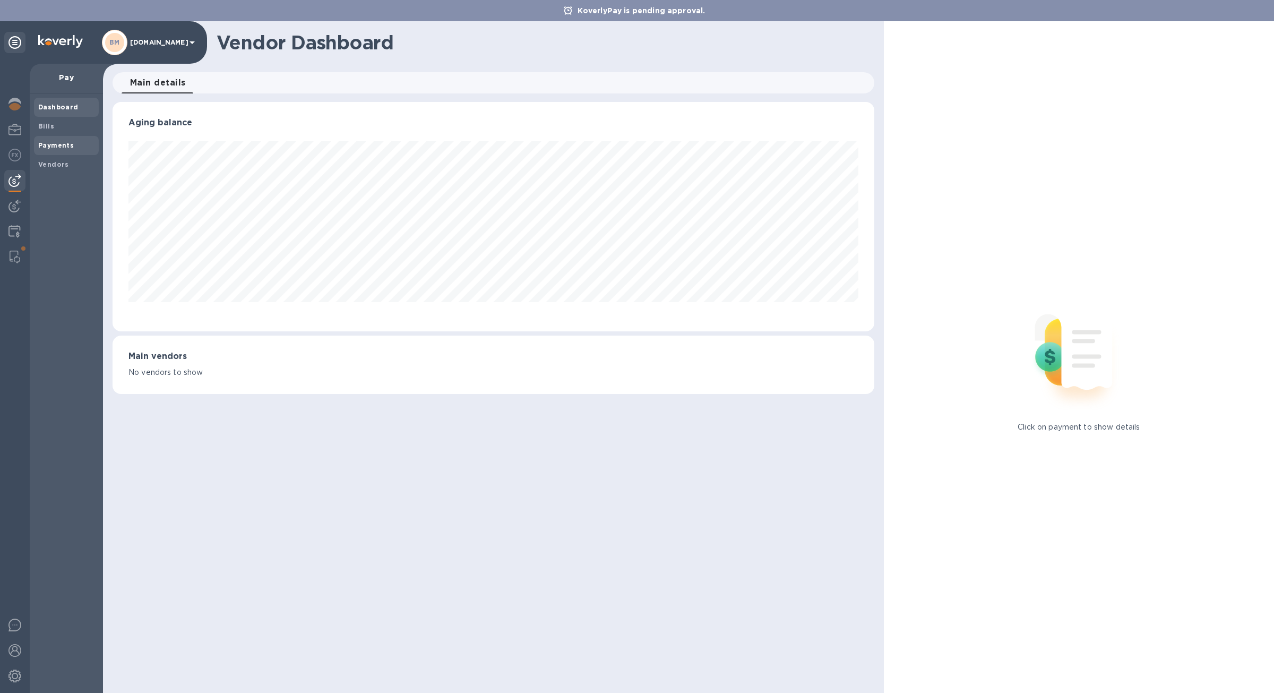
scroll to position [229, 762]
click at [68, 130] on span "Bills" at bounding box center [66, 126] width 56 height 11
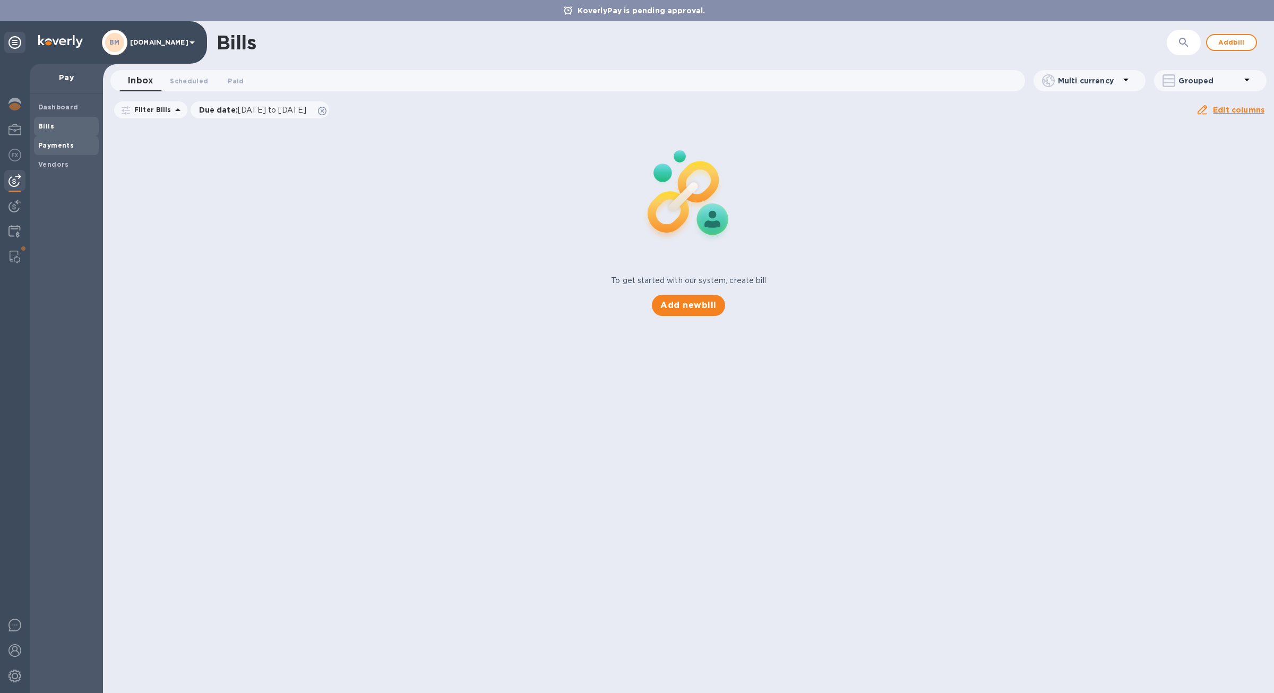
click at [69, 139] on div "Payments" at bounding box center [66, 145] width 65 height 19
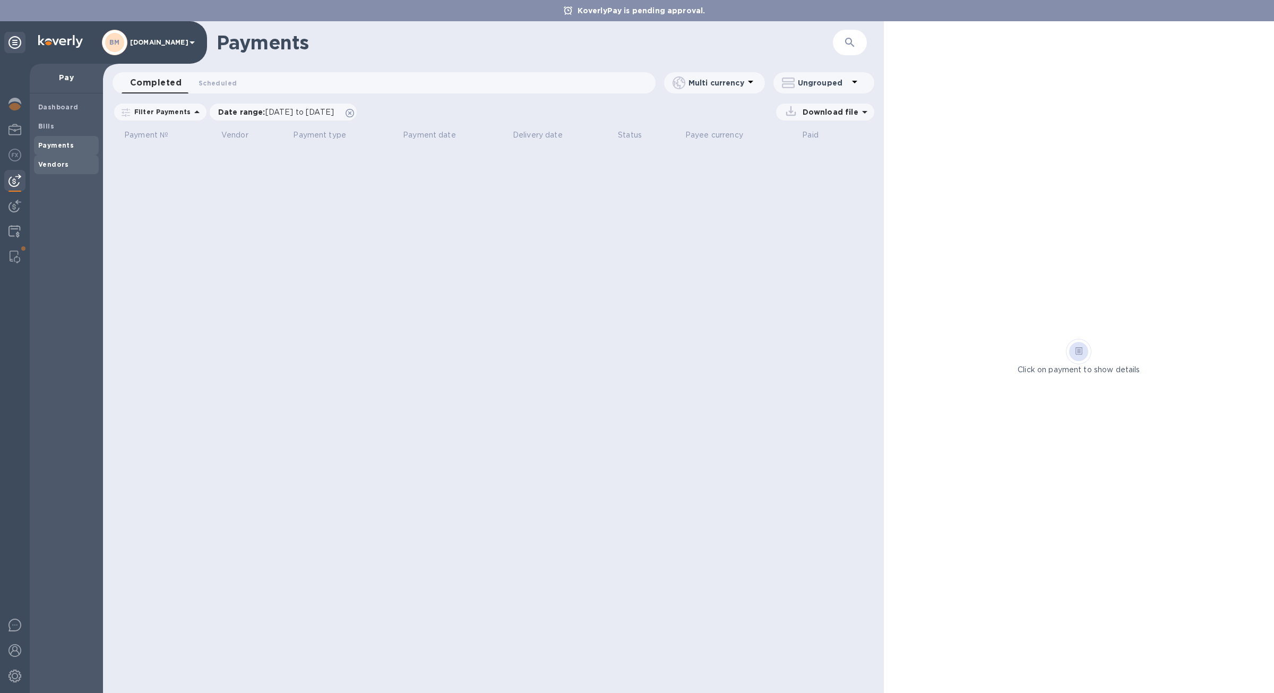
click at [65, 162] on b "Vendors" at bounding box center [53, 164] width 31 height 8
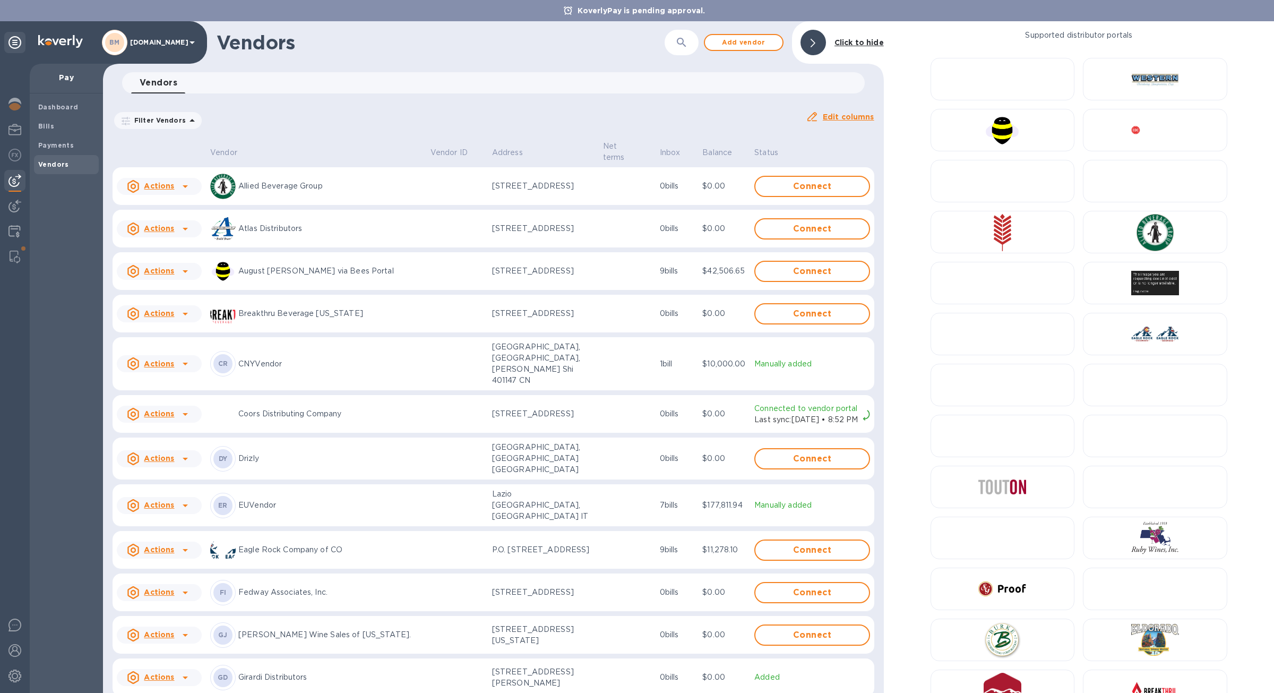
click at [841, 174] on td "Connect" at bounding box center [812, 186] width 124 height 38
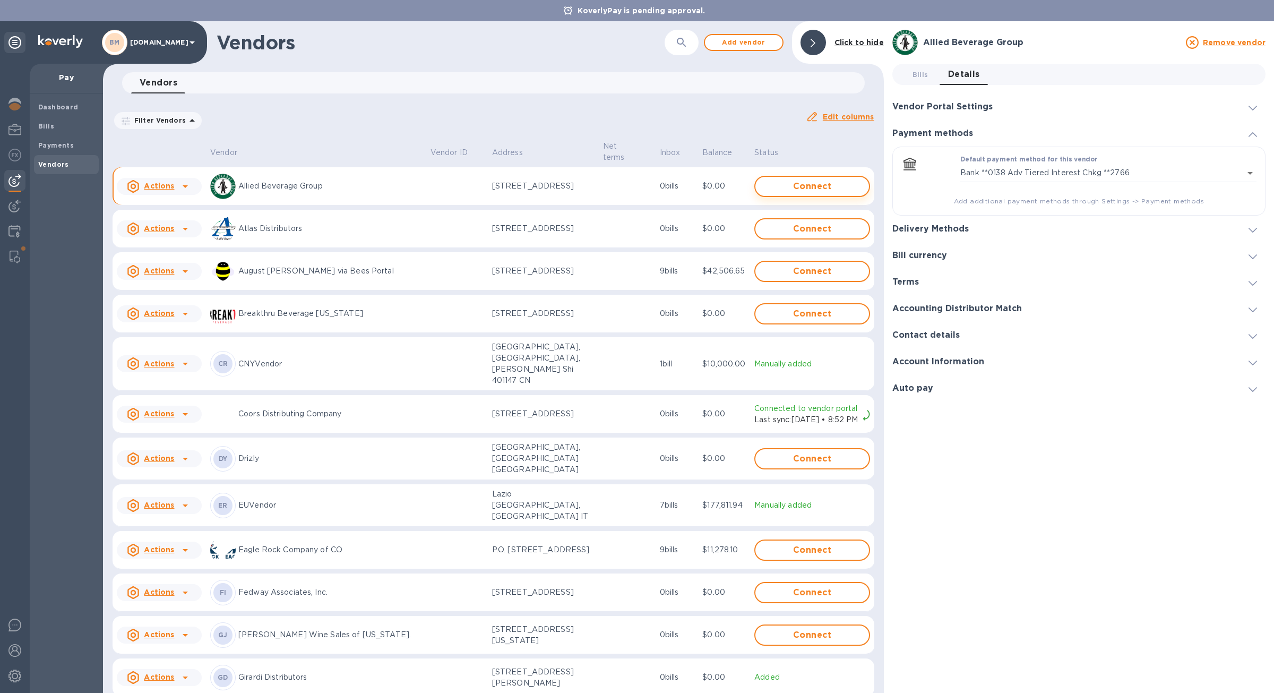
click at [842, 184] on span "Connect" at bounding box center [812, 186] width 96 height 13
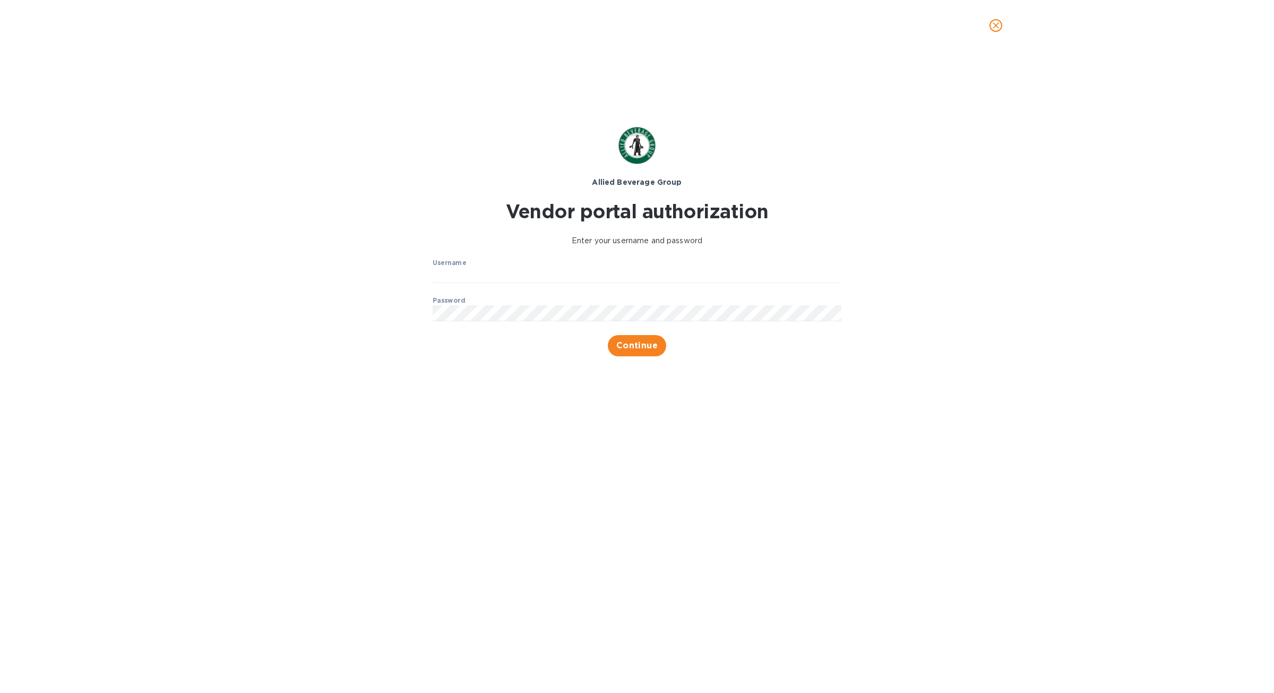
type input "[PERSON_NAME][EMAIL_ADDRESS][DOMAIN_NAME]"
